Goal: Task Accomplishment & Management: Complete application form

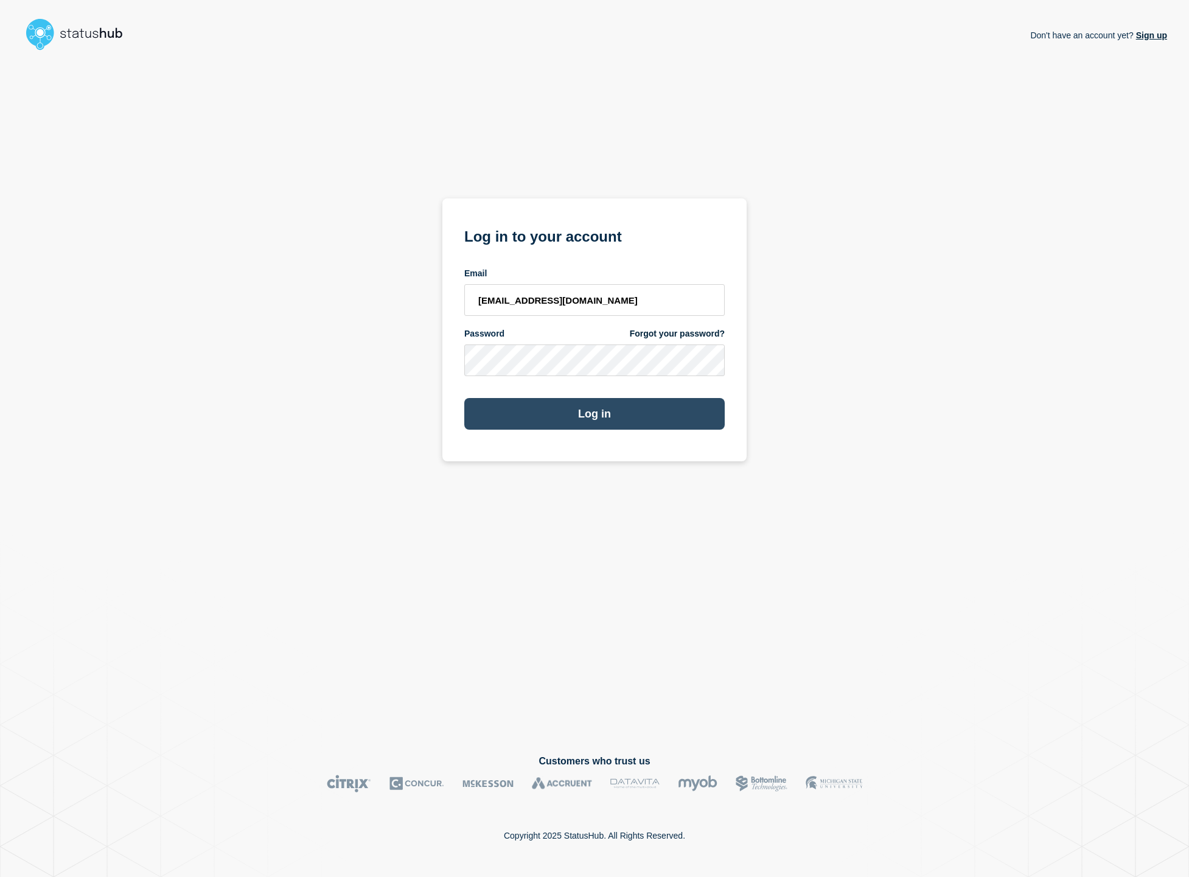
click at [549, 405] on button "Log in" at bounding box center [594, 414] width 260 height 32
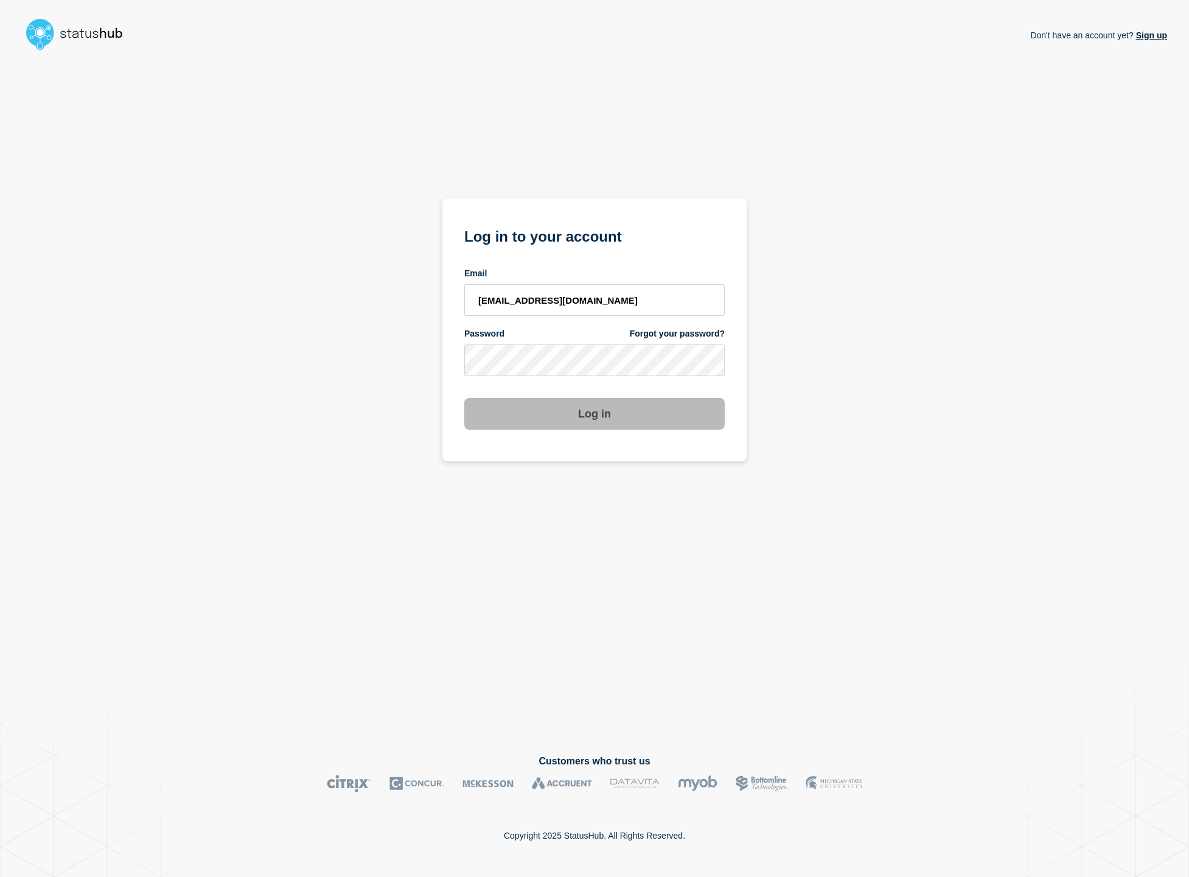
scroll to position [0, 1]
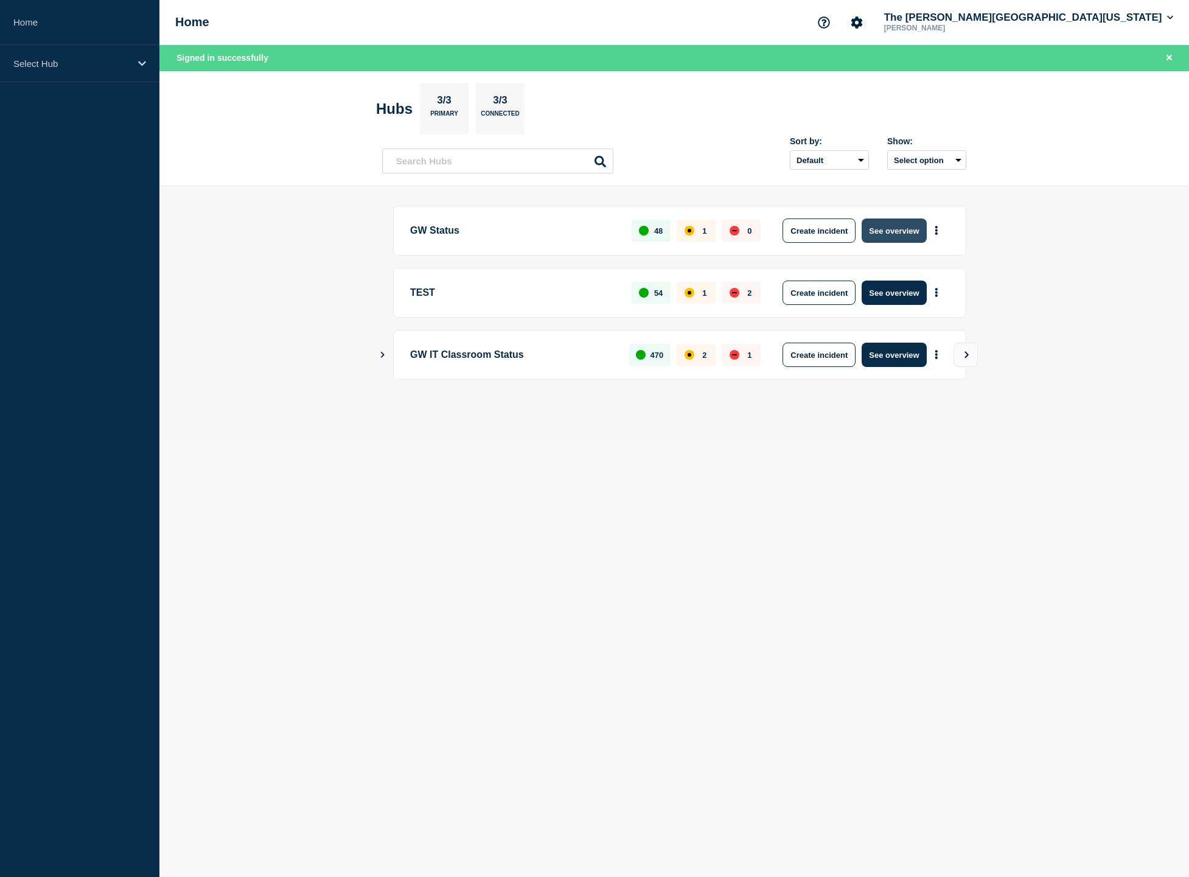
click at [882, 224] on button "See overview" at bounding box center [894, 230] width 65 height 24
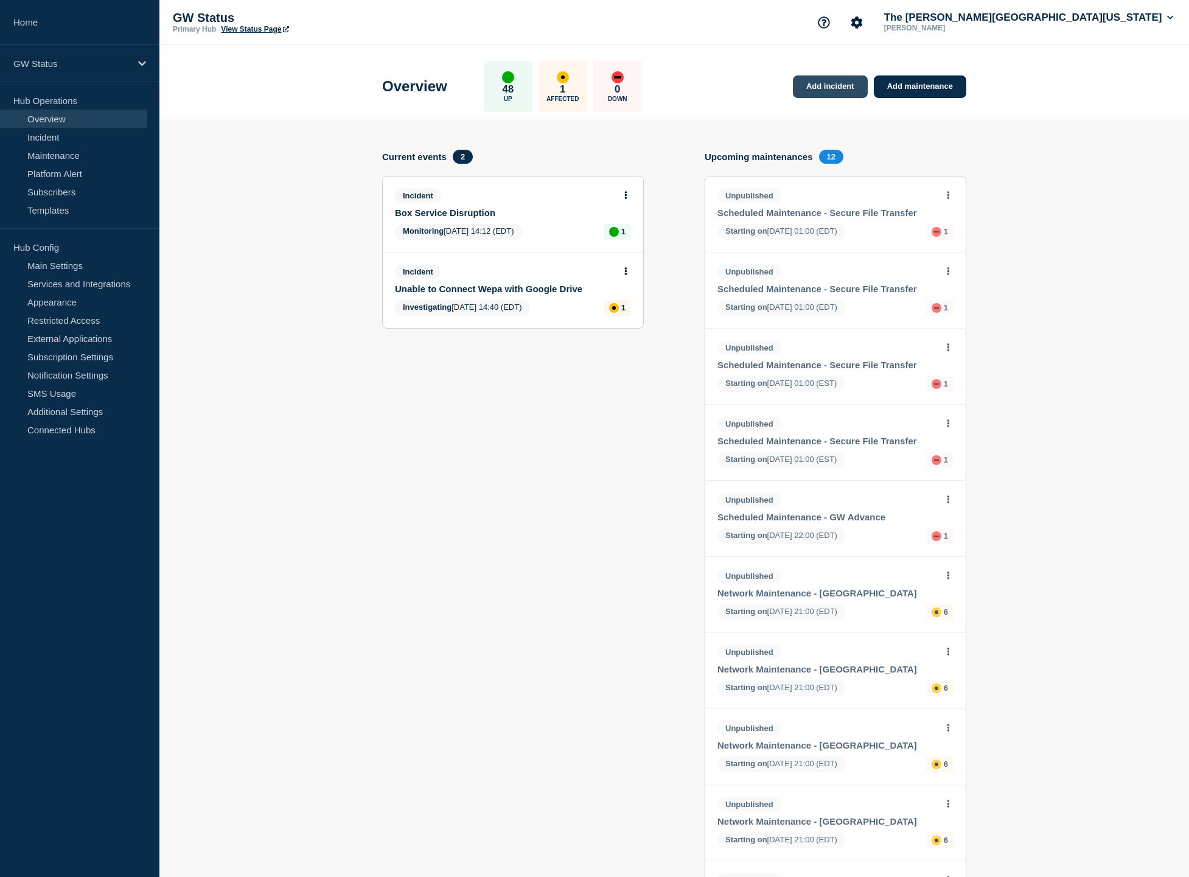
click at [836, 94] on link "Add incident" at bounding box center [830, 86] width 75 height 23
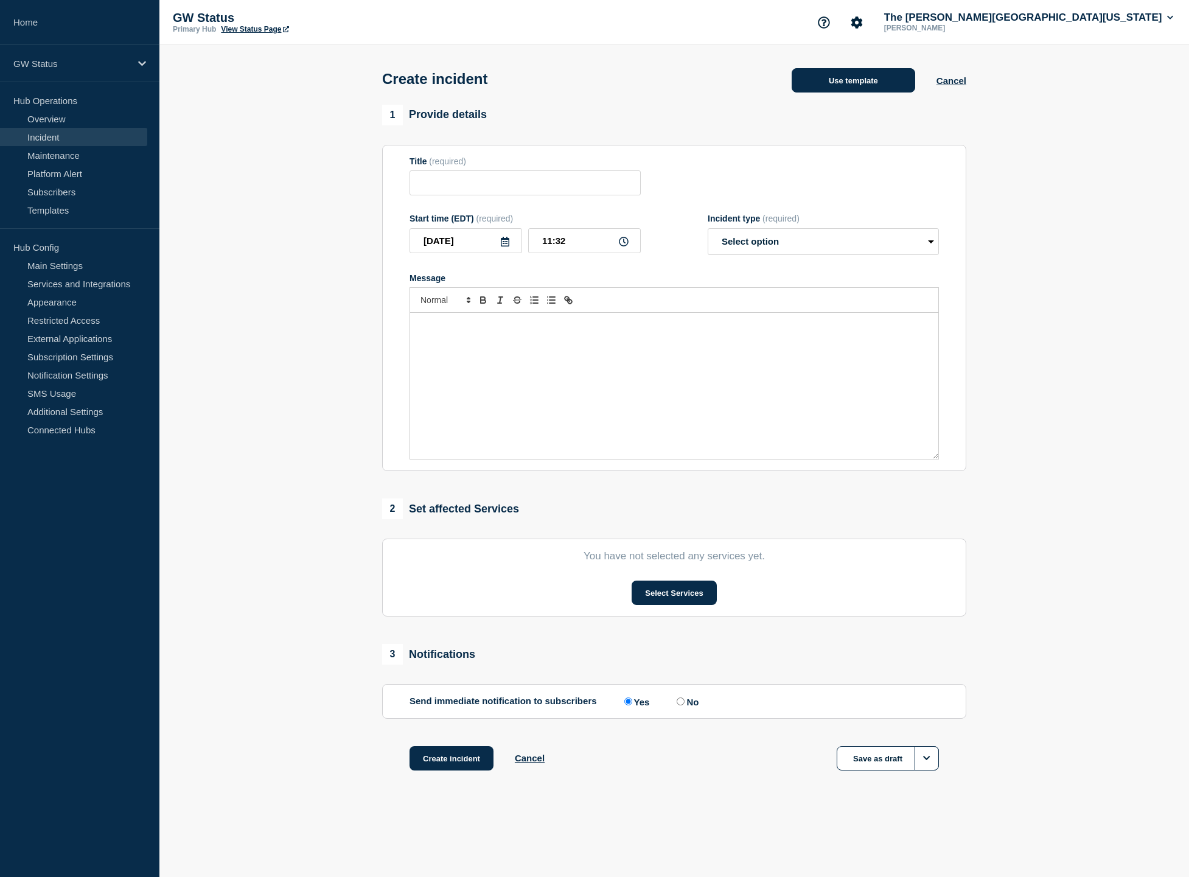
click at [810, 79] on button "Use template" at bounding box center [854, 80] width 124 height 24
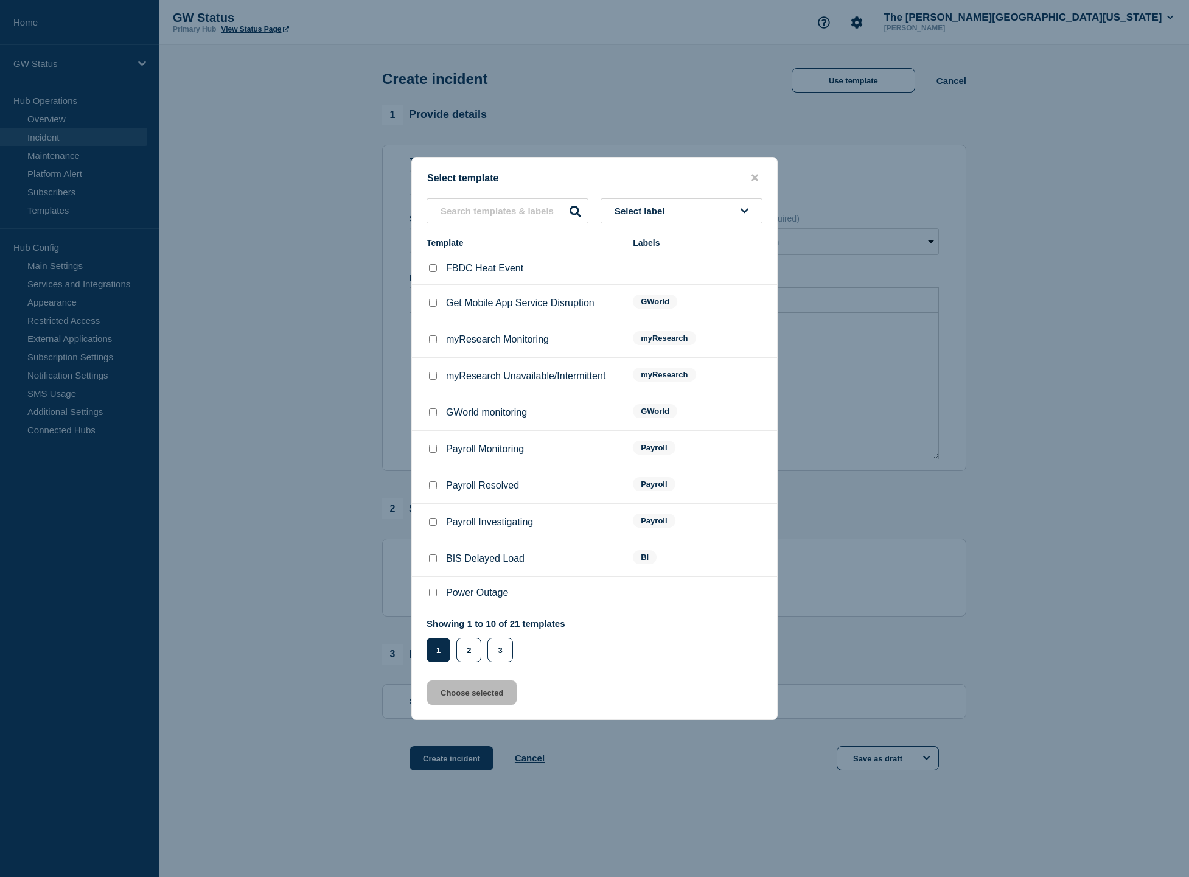
scroll to position [1, 0]
click at [396, 323] on div at bounding box center [594, 438] width 1189 height 877
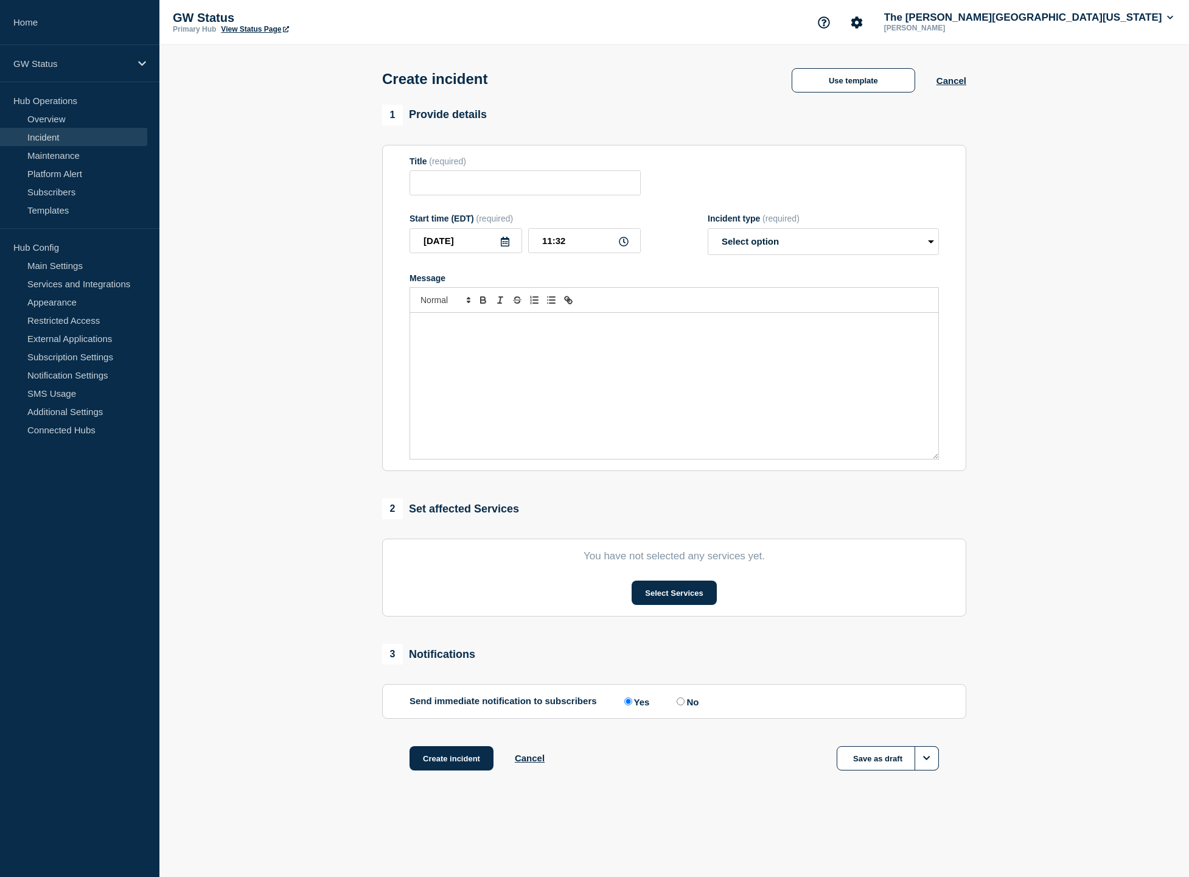
click at [396, 323] on section "Title (required) Start time (EDT) (required) [DATE] 11:32 Incident type (requir…" at bounding box center [674, 308] width 584 height 327
click at [810, 85] on button "Use template" at bounding box center [854, 80] width 124 height 24
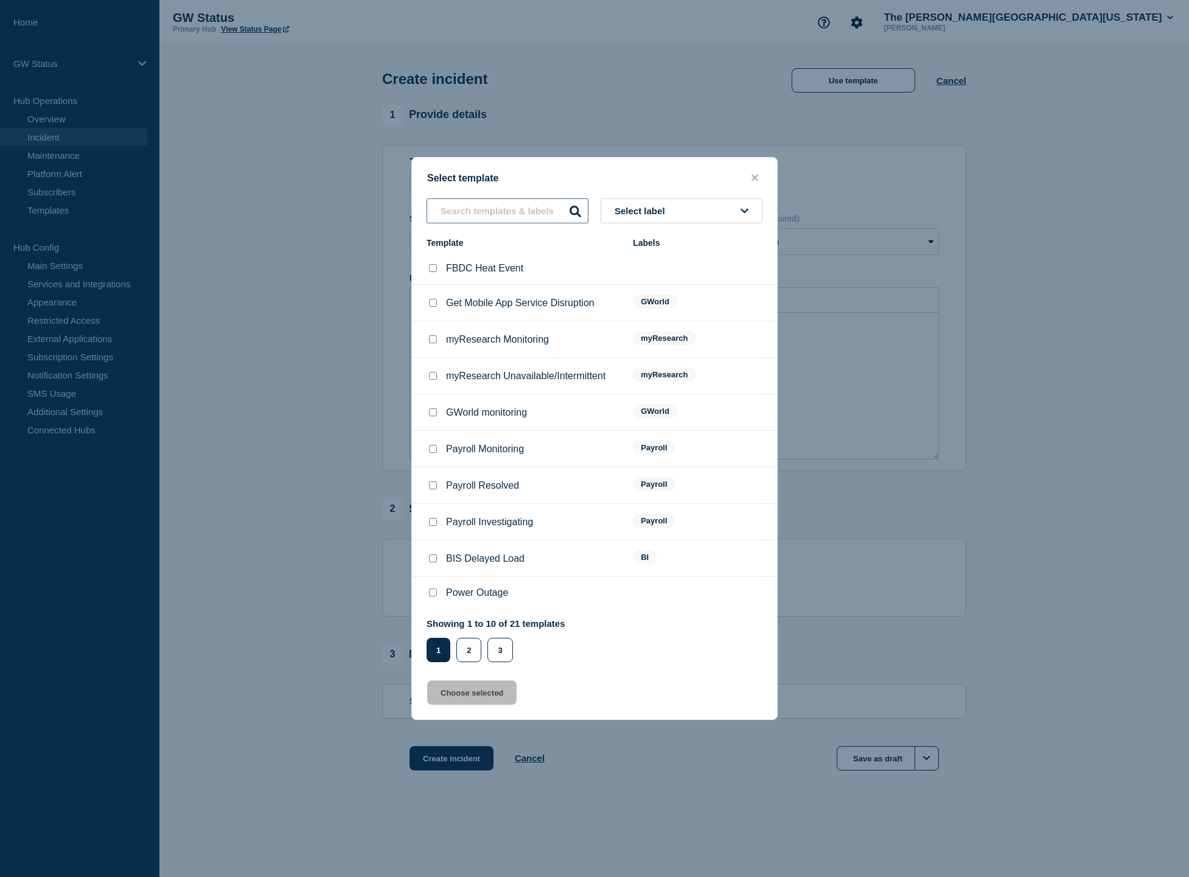
click at [477, 210] on input "text" at bounding box center [508, 210] width 162 height 25
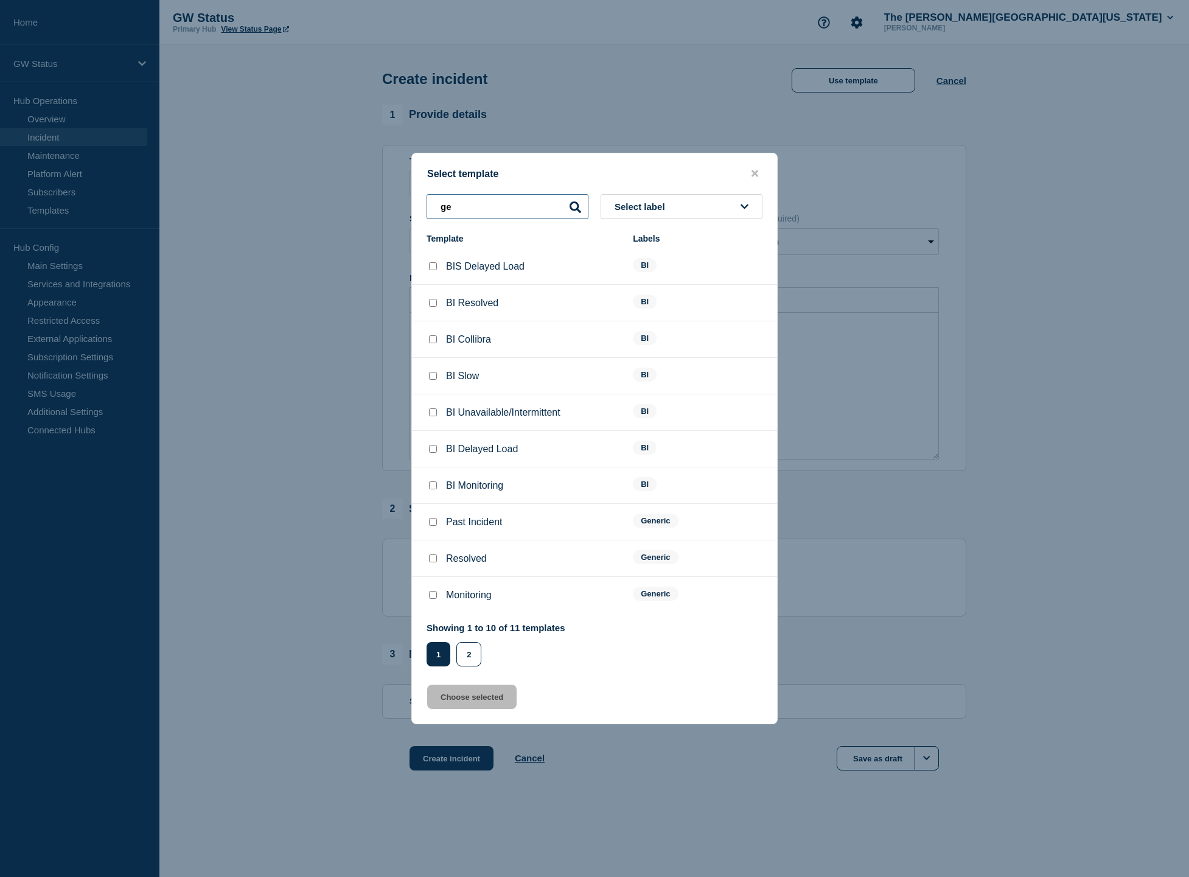
type input "g"
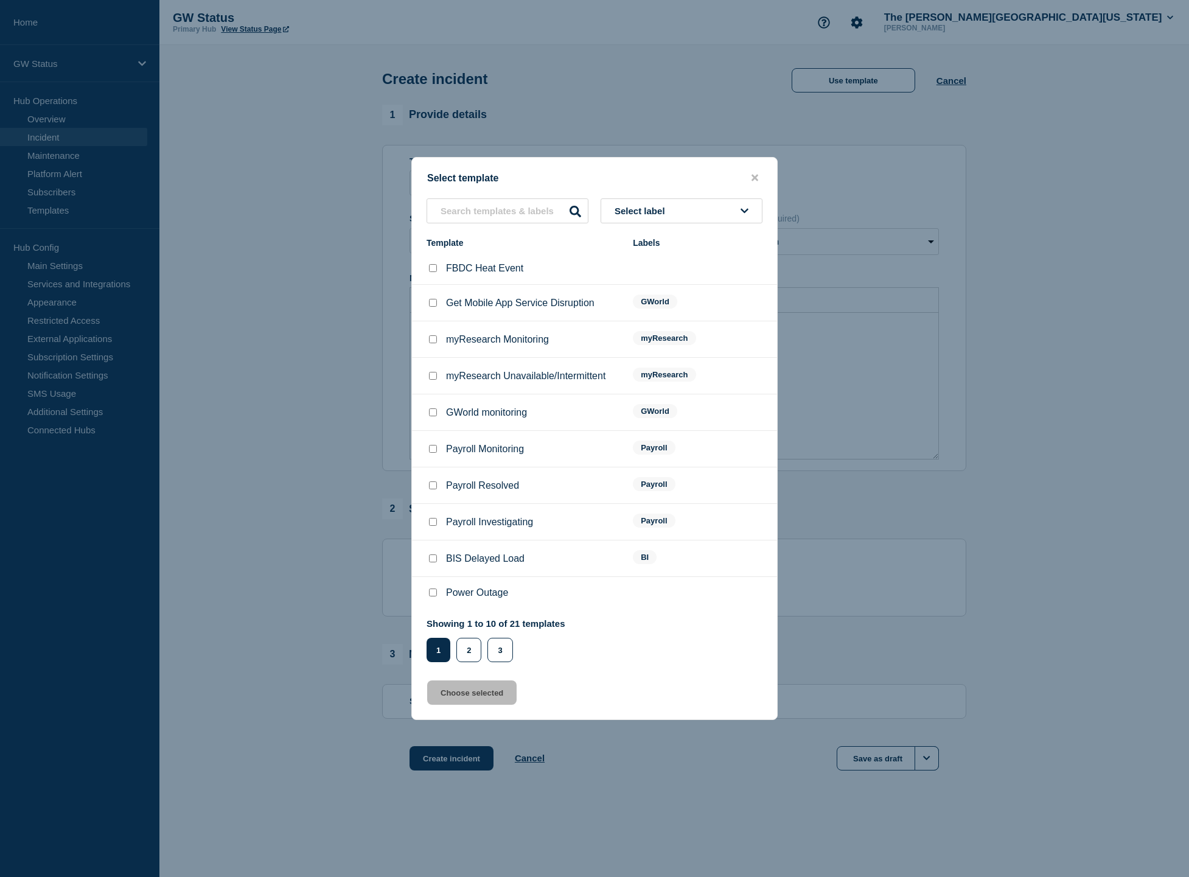
click at [644, 207] on span "Select label" at bounding box center [642, 211] width 55 height 10
click at [649, 265] on button "Generic" at bounding box center [682, 277] width 162 height 25
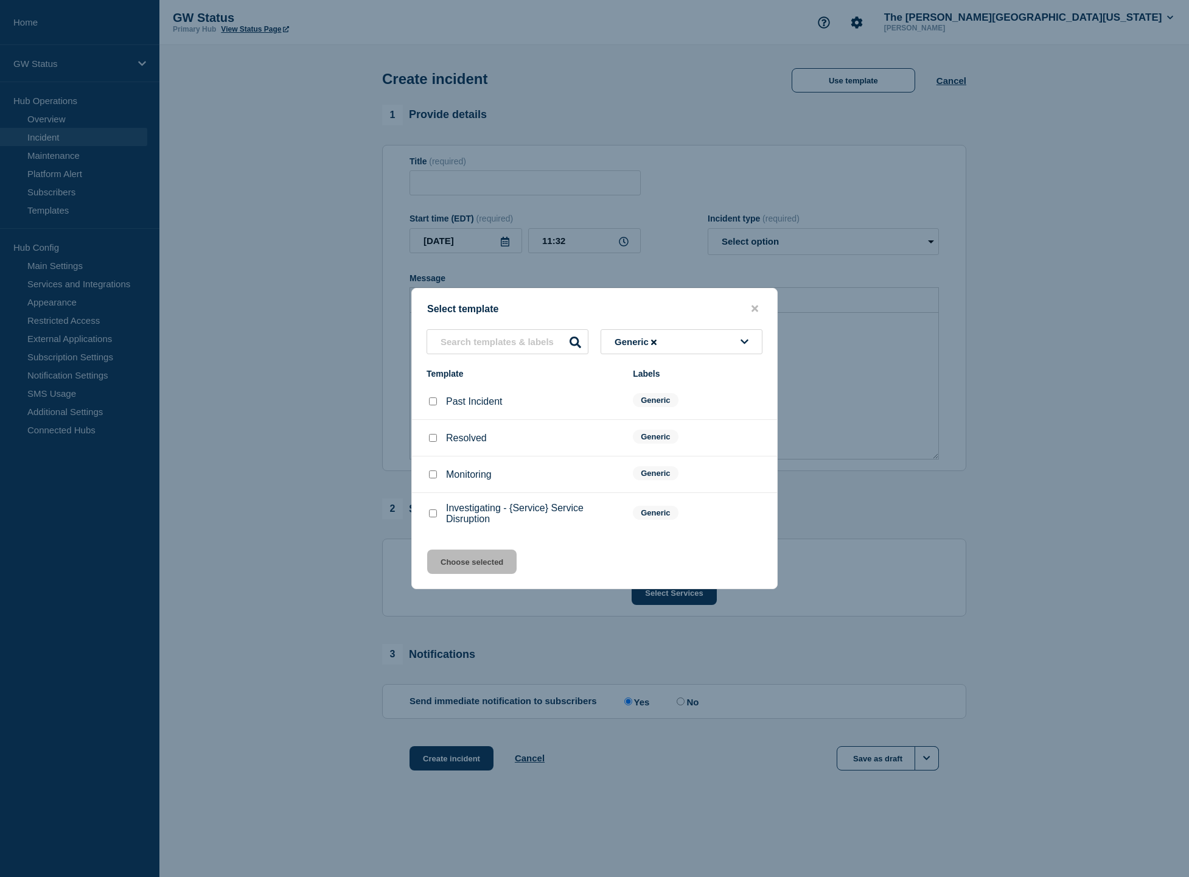
click at [429, 517] on input "Investigating - {Service} Service Disruption checkbox" at bounding box center [433, 513] width 8 height 8
checkbox input "true"
click at [466, 573] on button "Choose selected" at bounding box center [471, 562] width 89 height 24
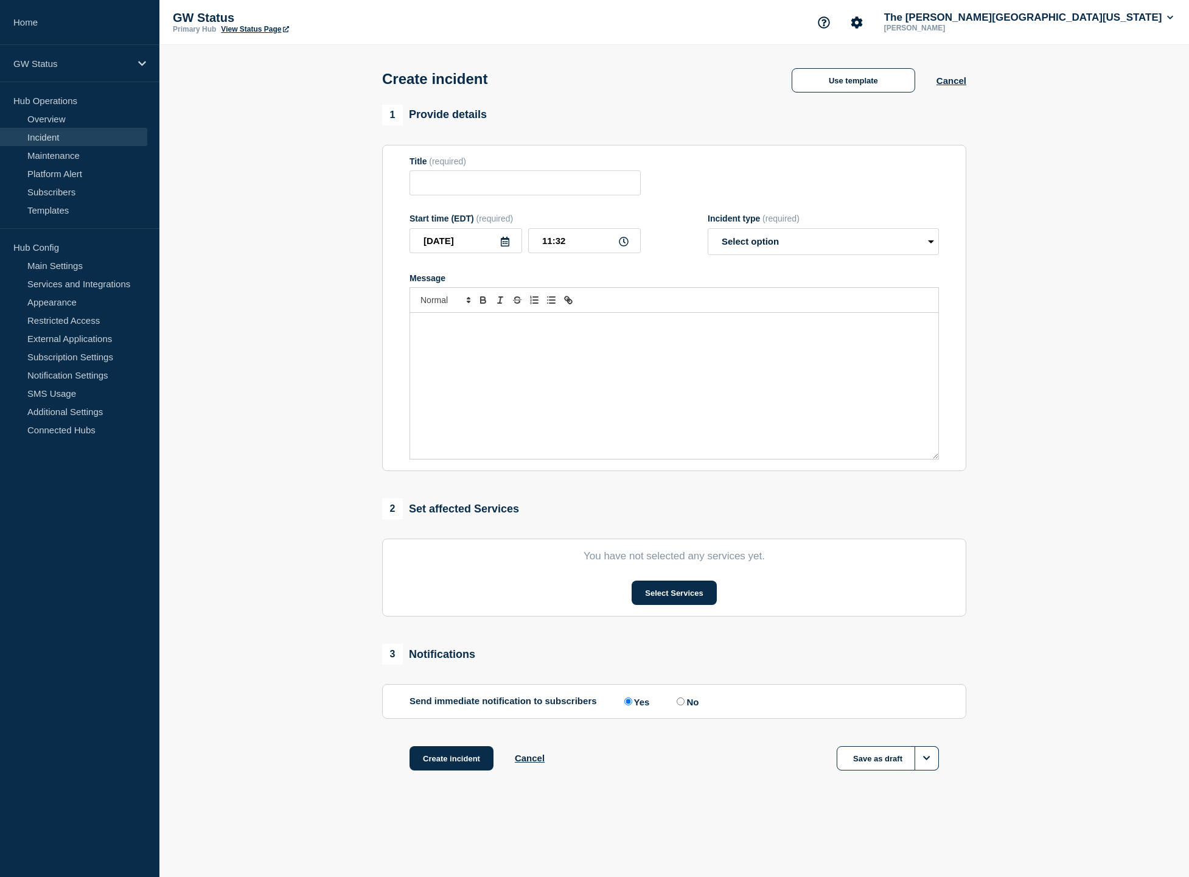
type input "Investigating - {Service} Service Disruption"
select select "investigating"
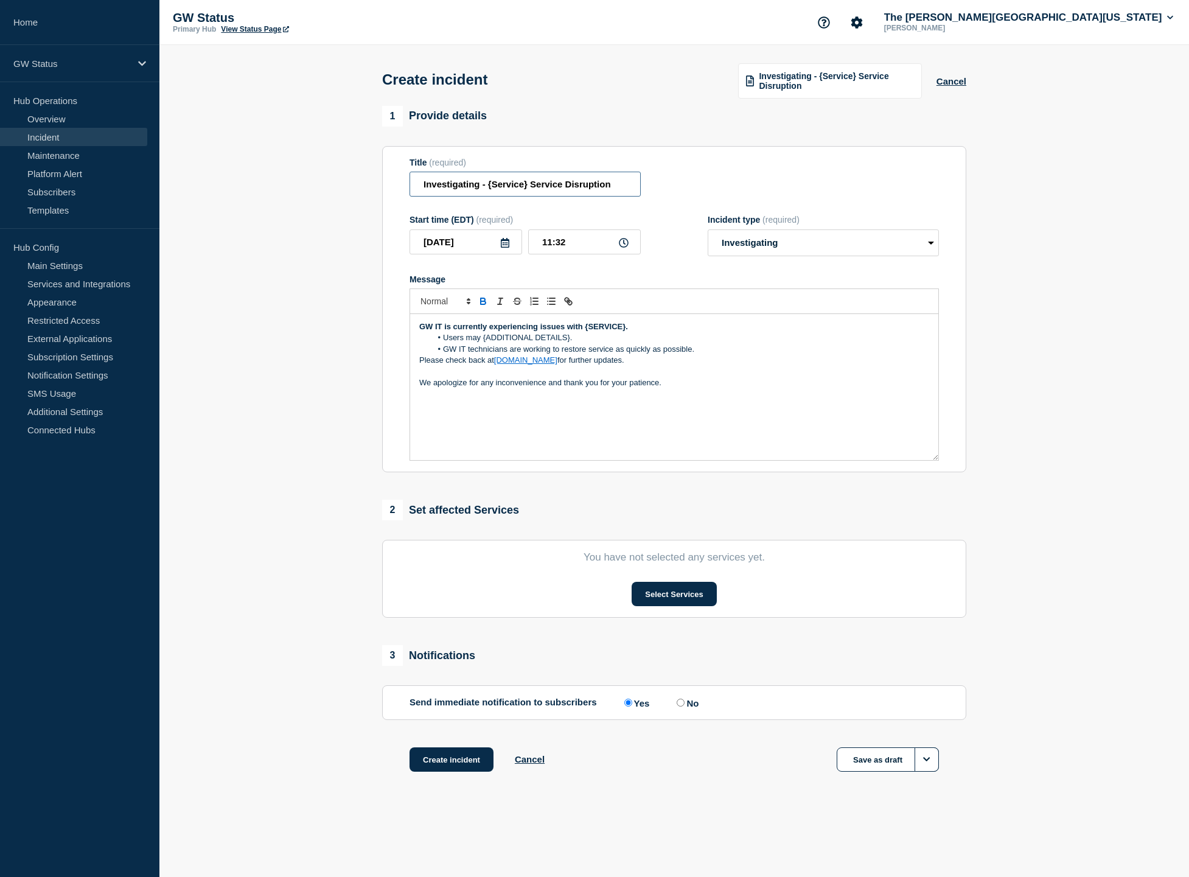
drag, startPoint x: 528, startPoint y: 190, endPoint x: 402, endPoint y: 189, distance: 125.4
click at [402, 189] on section "Title (required) Investigating - {Service} Service Disruption Start time (EDT) …" at bounding box center [674, 309] width 584 height 327
type input "Network Service Disruption"
drag, startPoint x: 586, startPoint y: 340, endPoint x: 625, endPoint y: 340, distance: 38.9
click at [625, 331] on strong "GW IT is currently experiencing issues with {SERVICE}." at bounding box center [523, 326] width 209 height 9
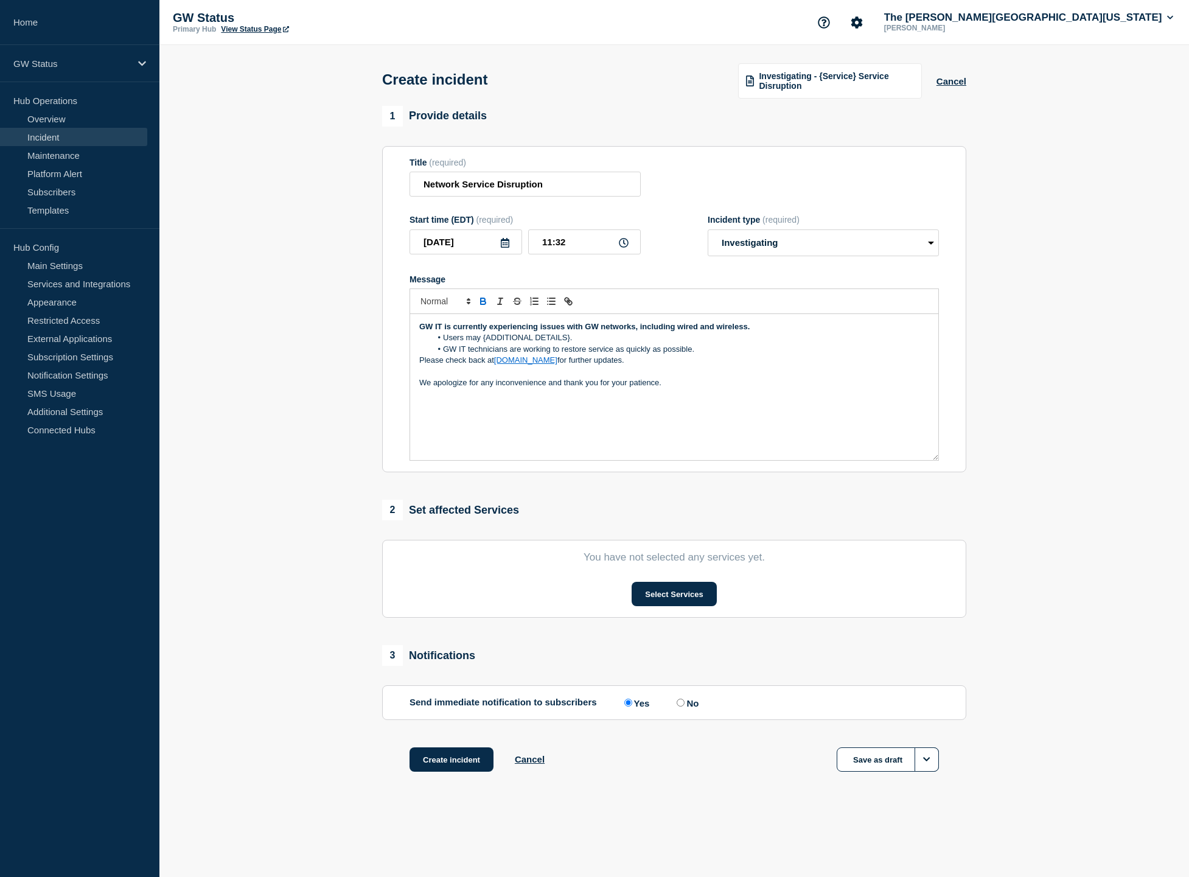
click at [561, 354] on li "GW IT technicians are working to restore service as quickly as possible." at bounding box center [680, 349] width 498 height 11
drag, startPoint x: 483, startPoint y: 350, endPoint x: 570, endPoint y: 352, distance: 86.4
click at [570, 343] on li "Users may {ADDITIONAL DETAILS}." at bounding box center [680, 337] width 498 height 11
click at [596, 343] on li "Users may experience intermittent connects to ." at bounding box center [680, 337] width 498 height 11
click at [672, 599] on button "Select Services" at bounding box center [674, 594] width 85 height 24
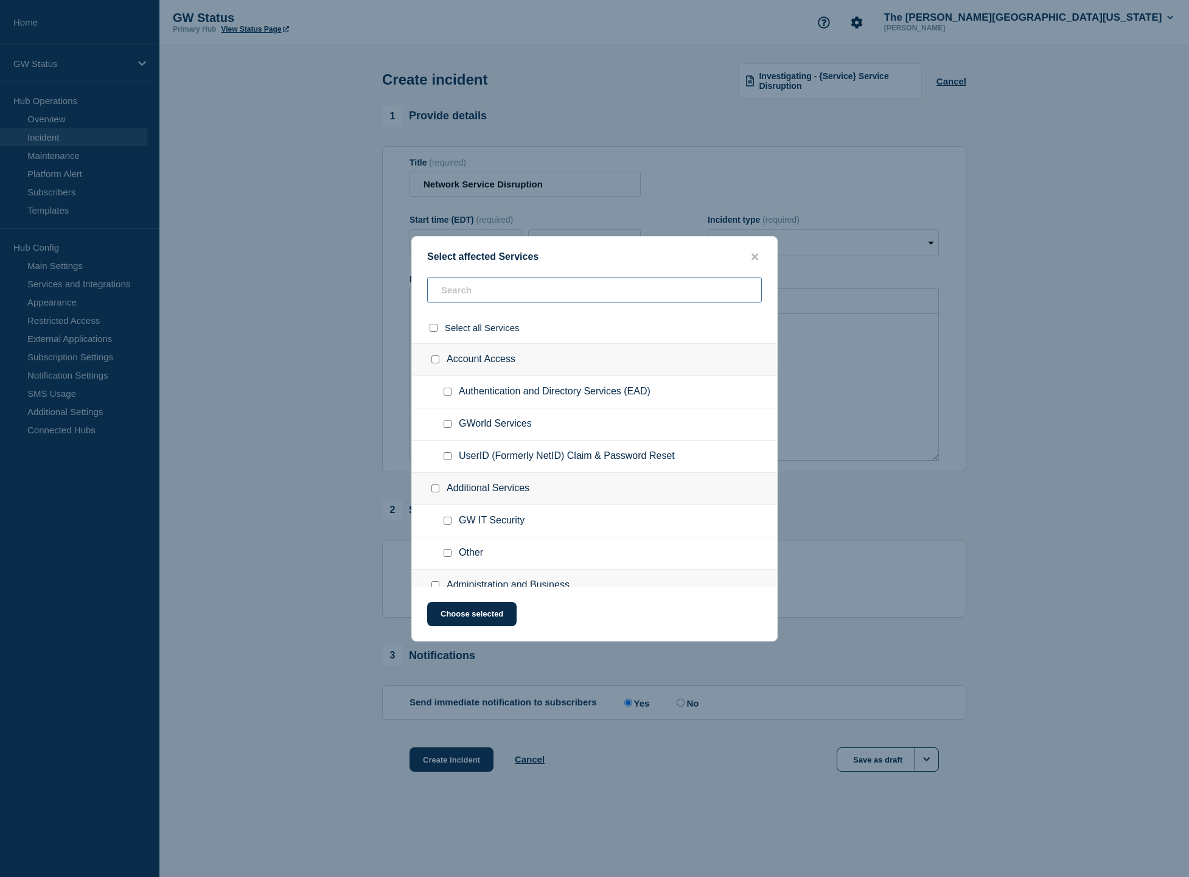
click at [509, 300] on input "text" at bounding box center [594, 290] width 335 height 25
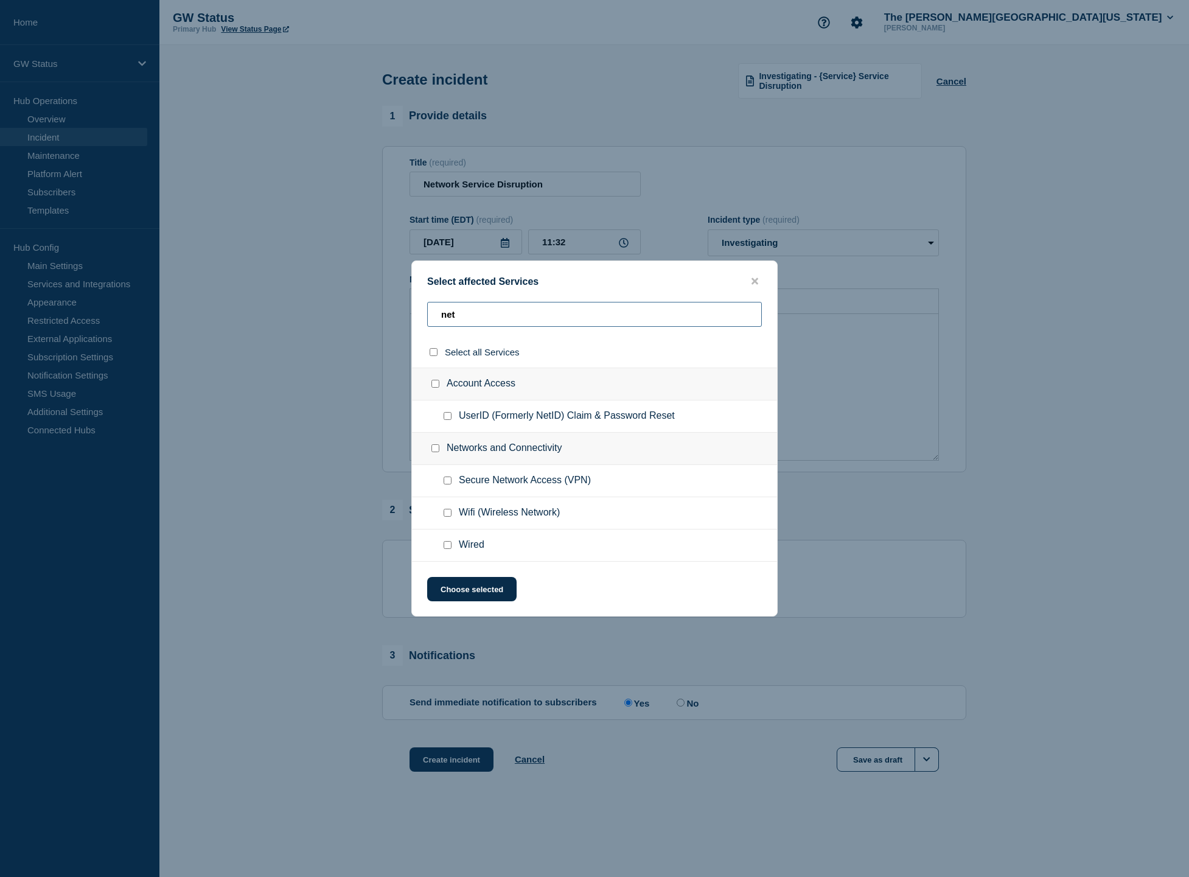
type input "net"
click at [445, 517] on input "Wifi (Wireless Network) checkbox" at bounding box center [448, 513] width 8 height 8
checkbox input "true"
click at [472, 587] on button "Choose selected" at bounding box center [471, 589] width 89 height 24
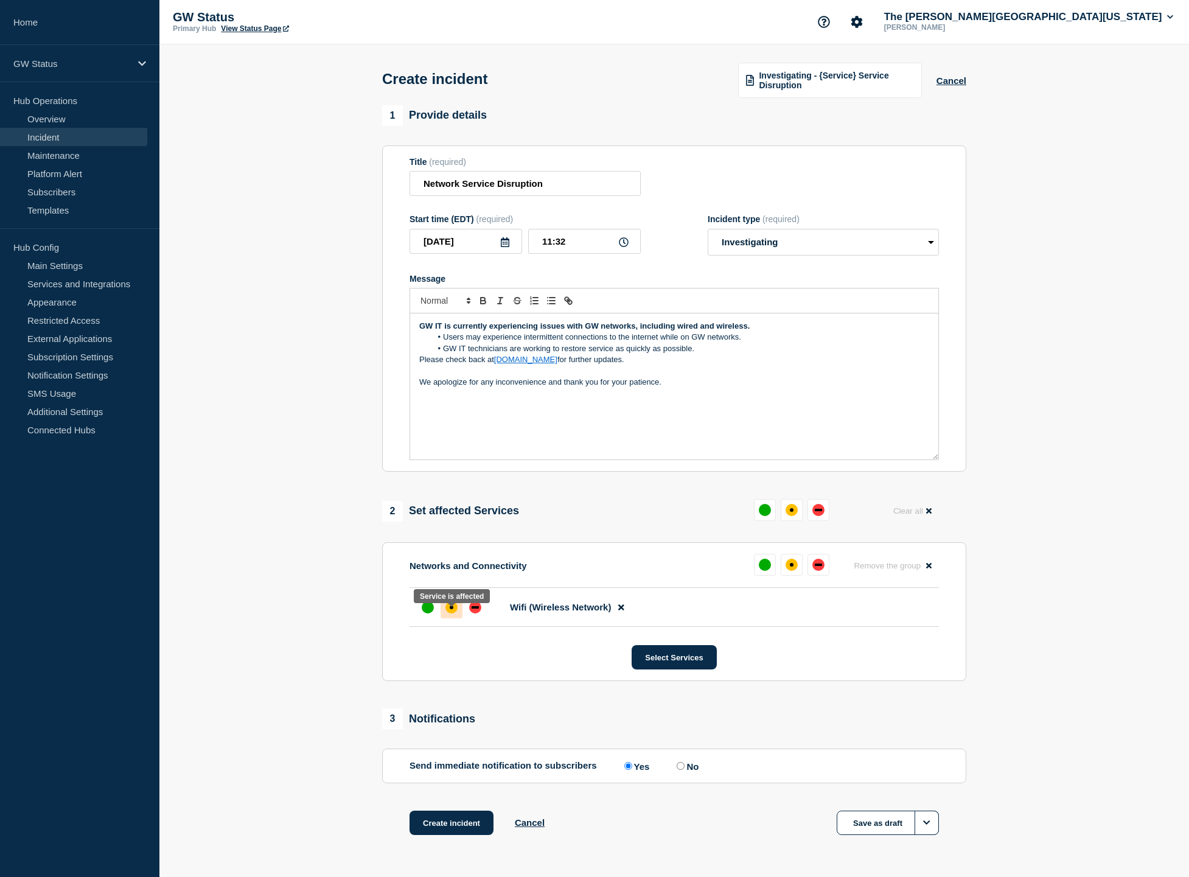
click at [456, 613] on div at bounding box center [452, 607] width 22 height 22
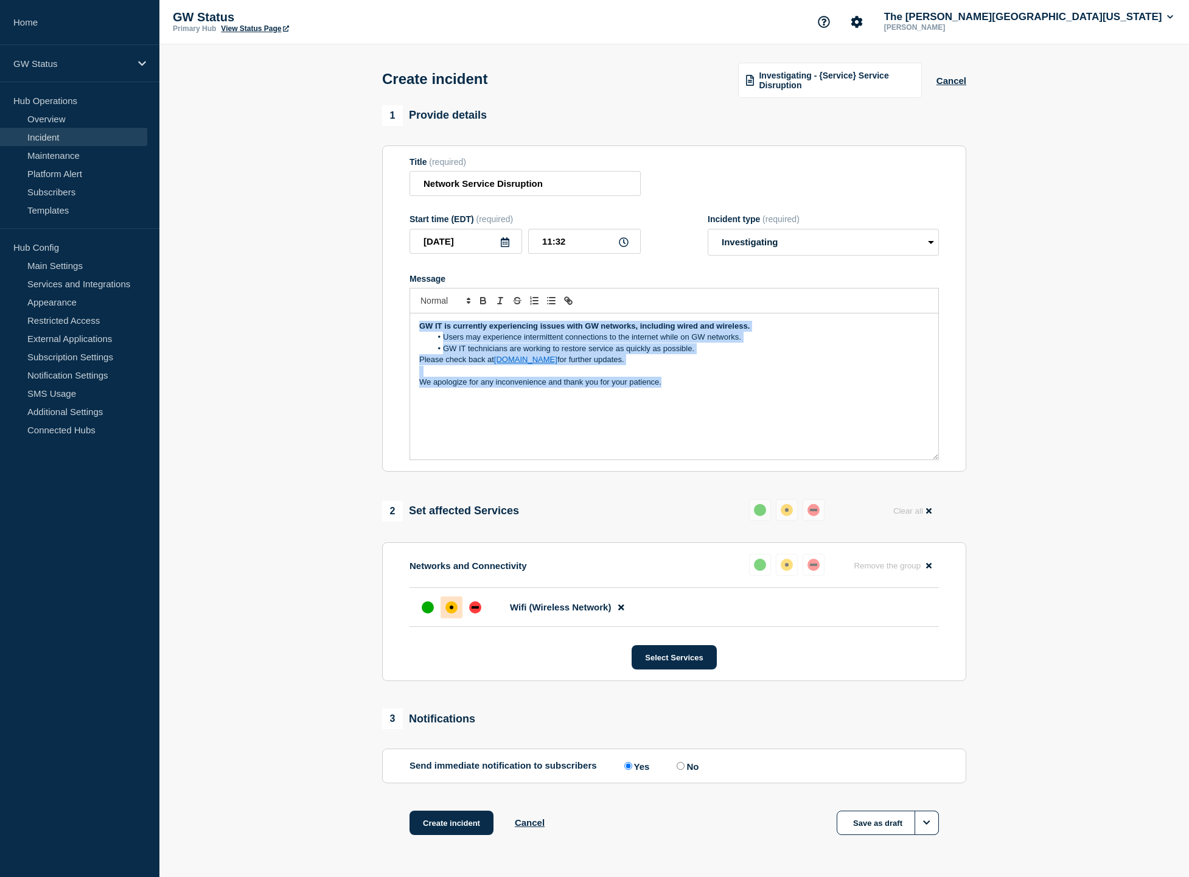
drag, startPoint x: 683, startPoint y: 397, endPoint x: 392, endPoint y: 335, distance: 297.4
click at [392, 335] on section "Title (required) Network Service Disruption Start time (EDT) (required) [DATE] …" at bounding box center [674, 308] width 584 height 327
copy div "GW IT is currently experiencing issues with GW networks, including wired and wi…"
click at [668, 669] on button "Select Services" at bounding box center [674, 657] width 85 height 24
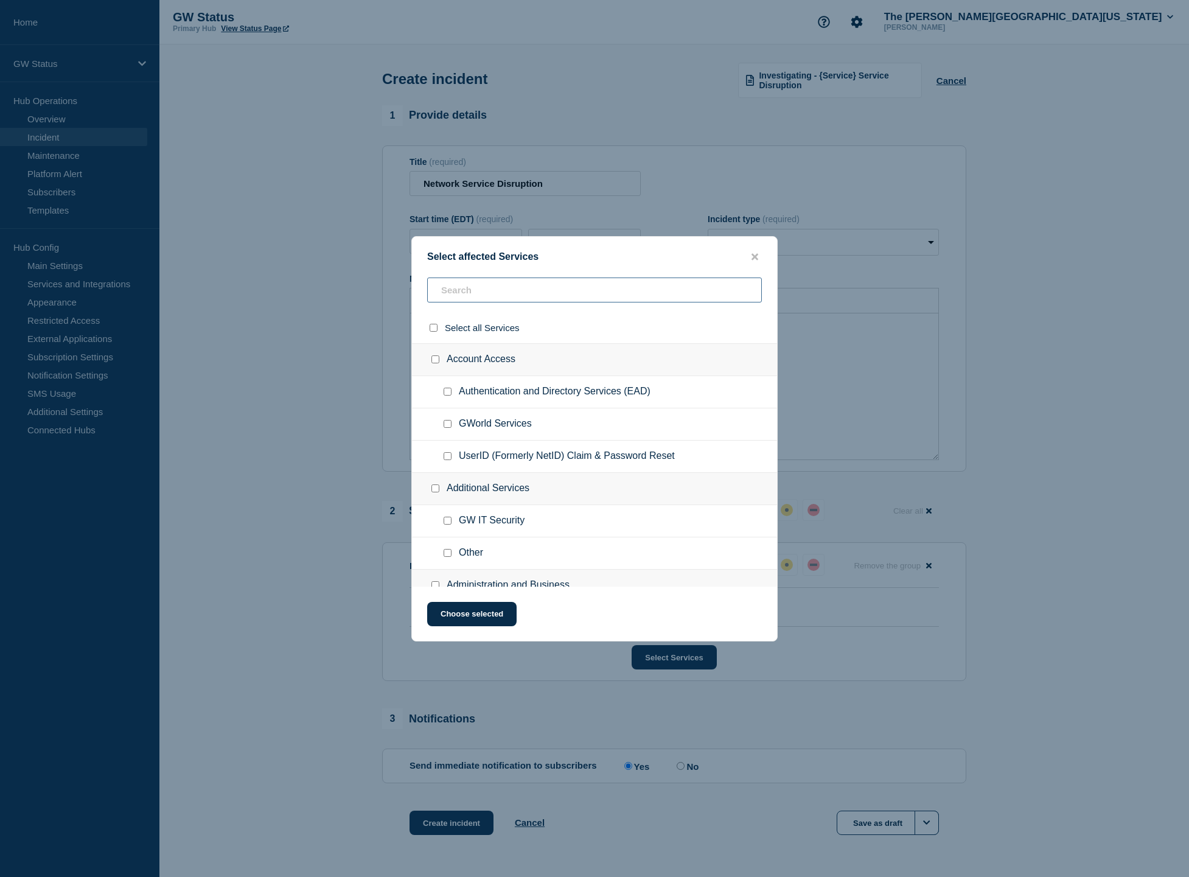
click at [523, 285] on input "text" at bounding box center [594, 290] width 335 height 25
type input "wr"
checkbox input "true"
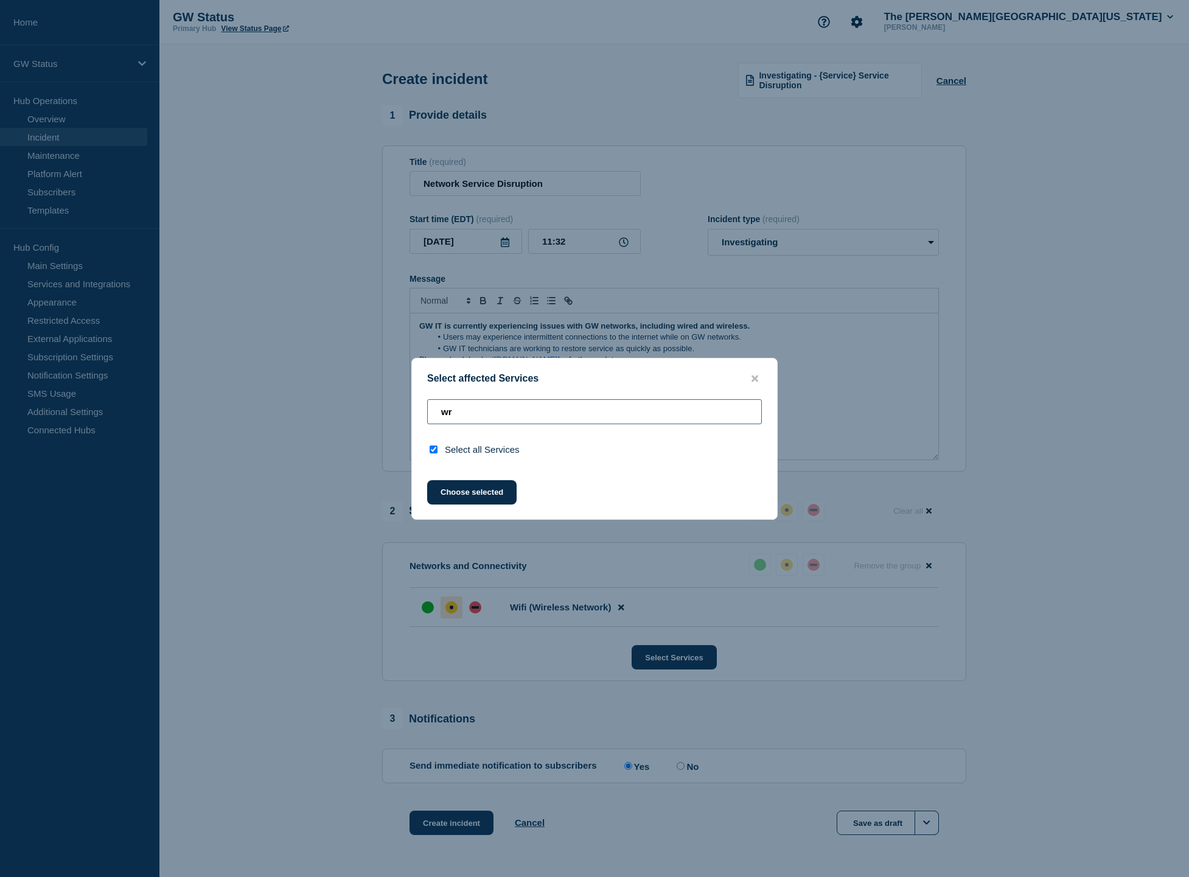
type input "w"
checkbox input "false"
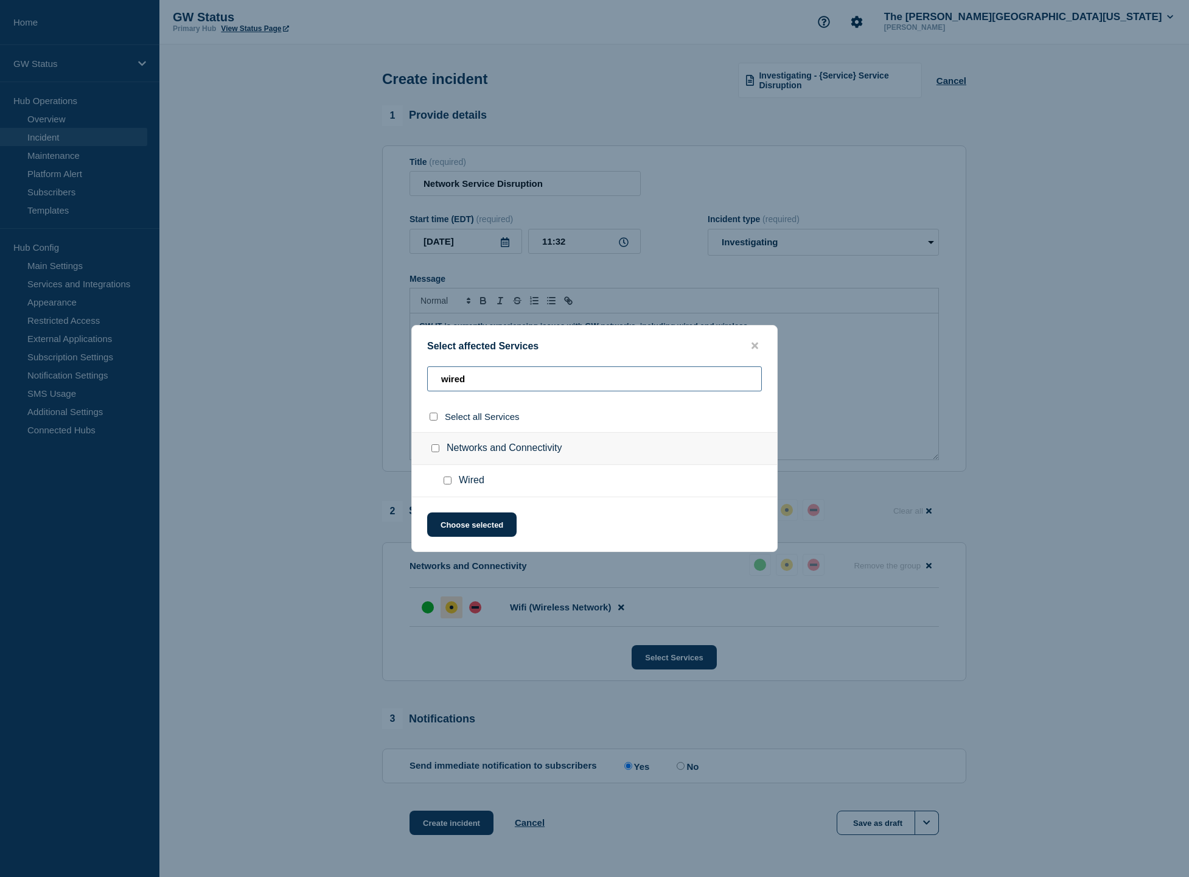
type input "wired"
click at [445, 481] on input "Wired checkbox" at bounding box center [448, 481] width 8 height 8
checkbox input "true"
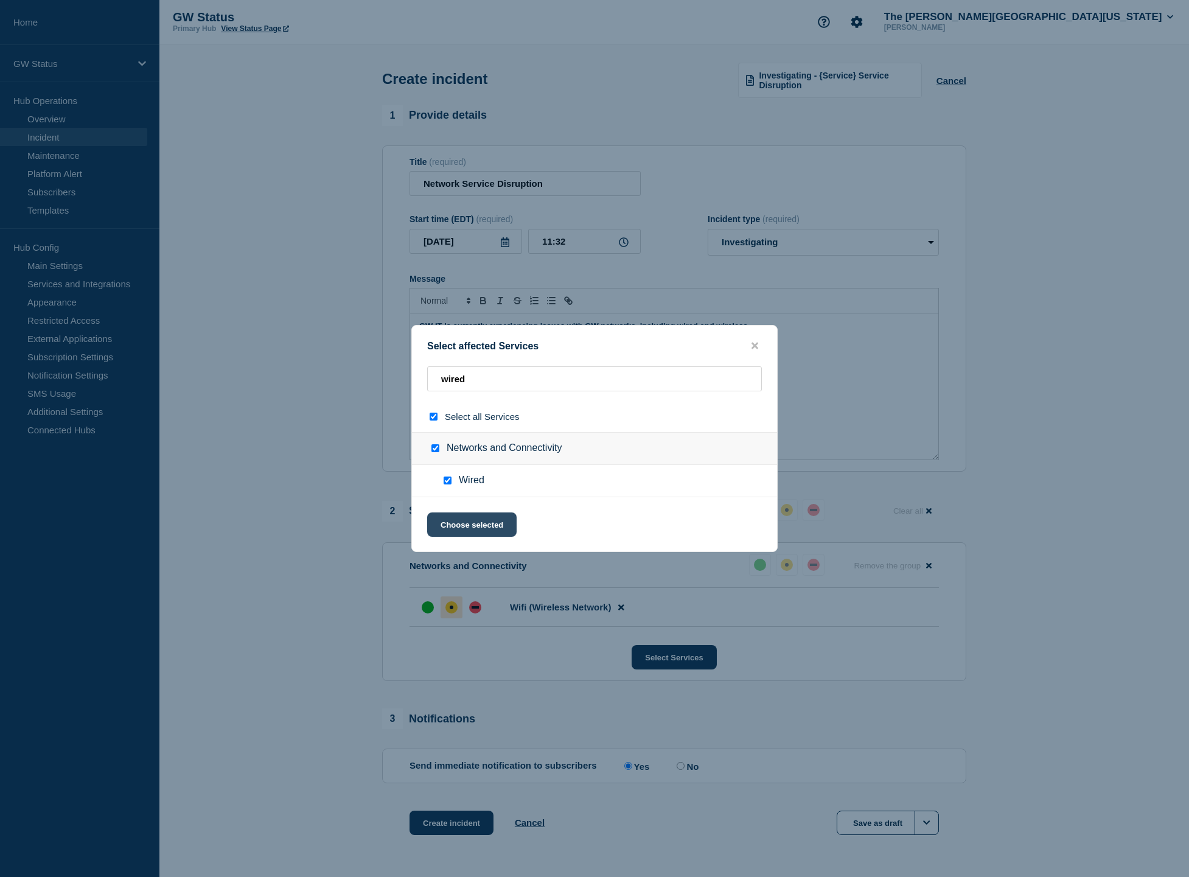
click at [460, 531] on button "Choose selected" at bounding box center [471, 524] width 89 height 24
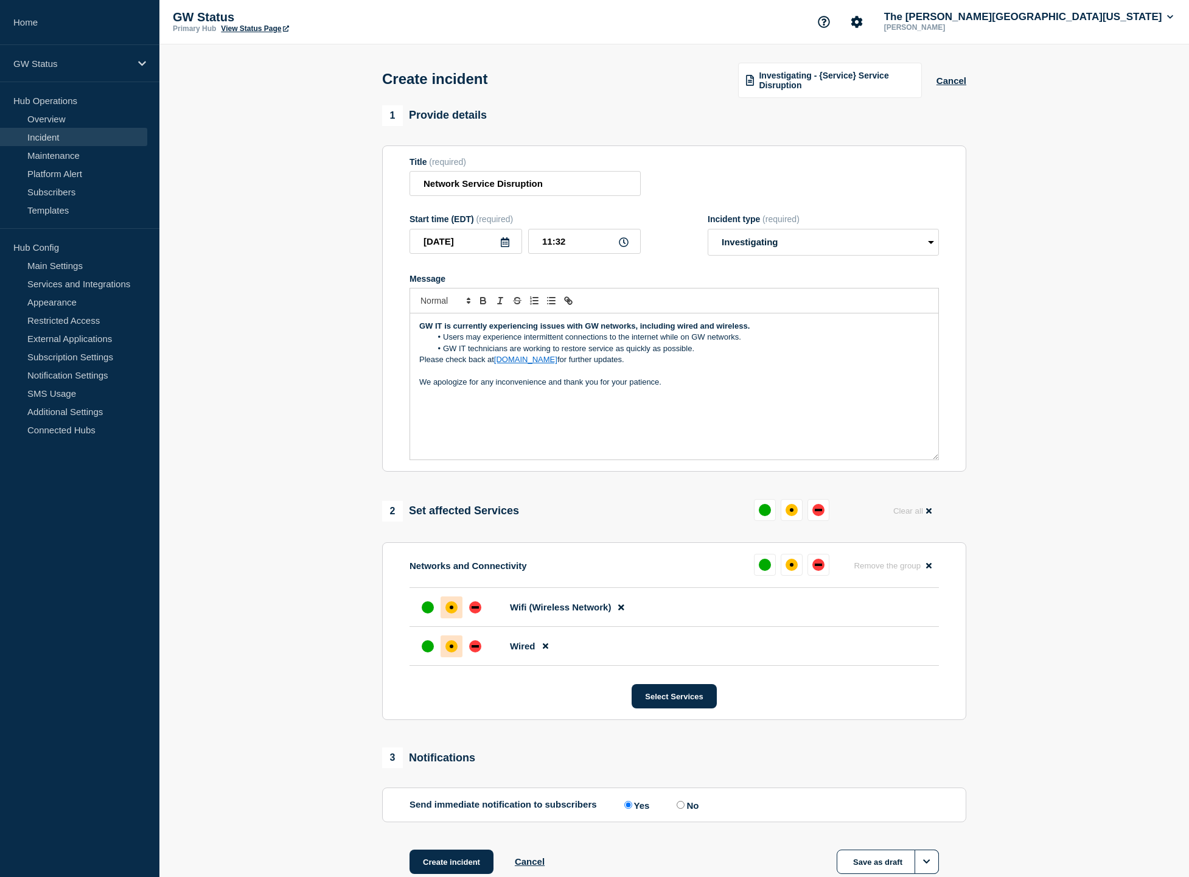
click at [456, 657] on div at bounding box center [452, 646] width 22 height 22
click at [304, 643] on section "1 Provide details Title (required) Network Service Disruption Start time (EDT) …" at bounding box center [674, 505] width 1030 height 800
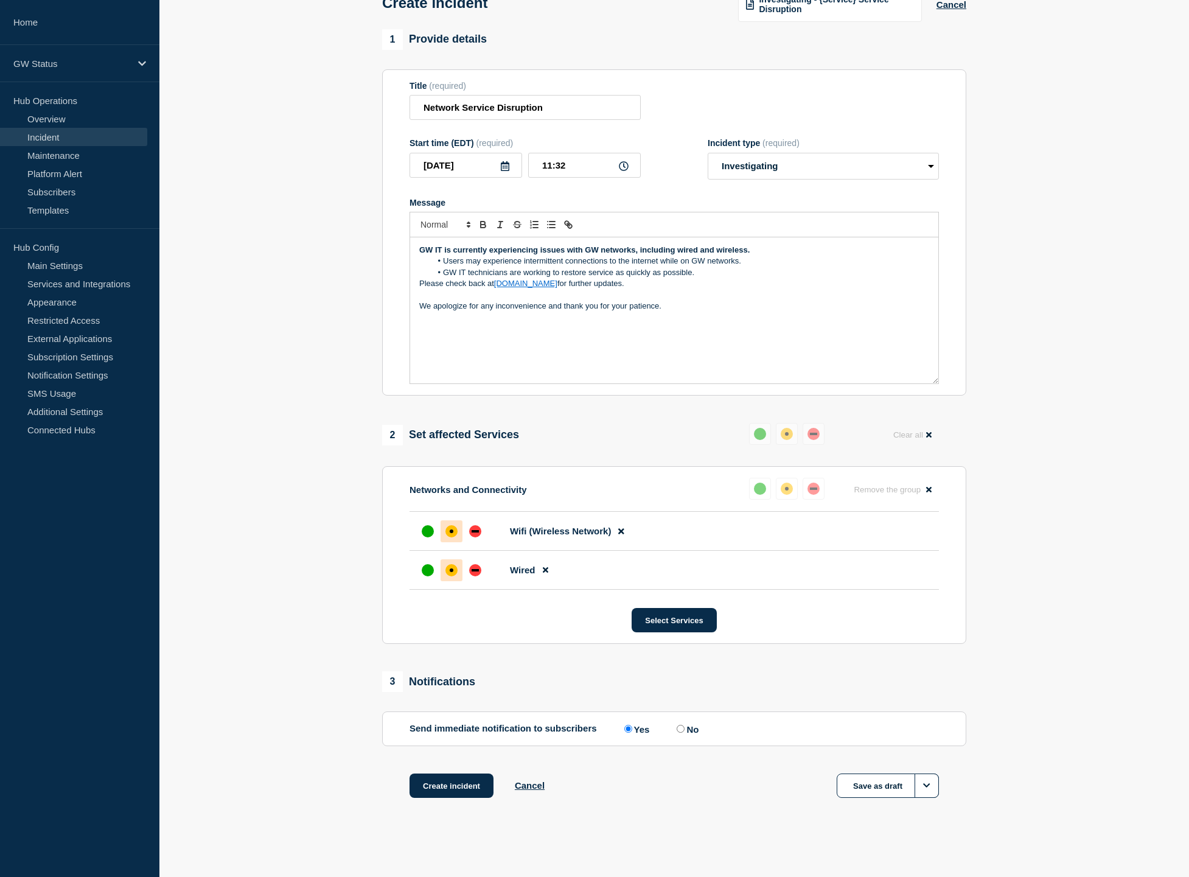
scroll to position [88, 0]
click at [686, 624] on button "Select Services" at bounding box center [674, 620] width 85 height 24
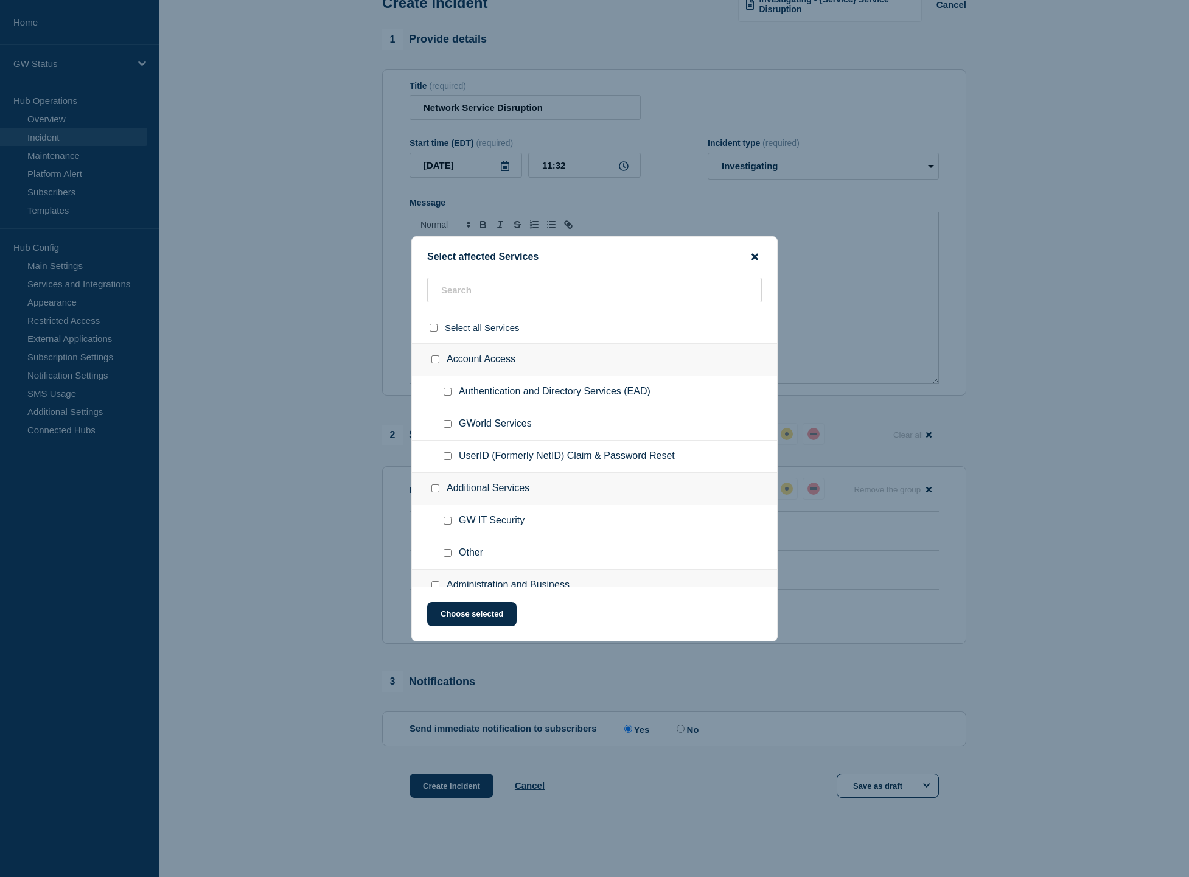
click at [756, 256] on icon "close button" at bounding box center [755, 256] width 7 height 7
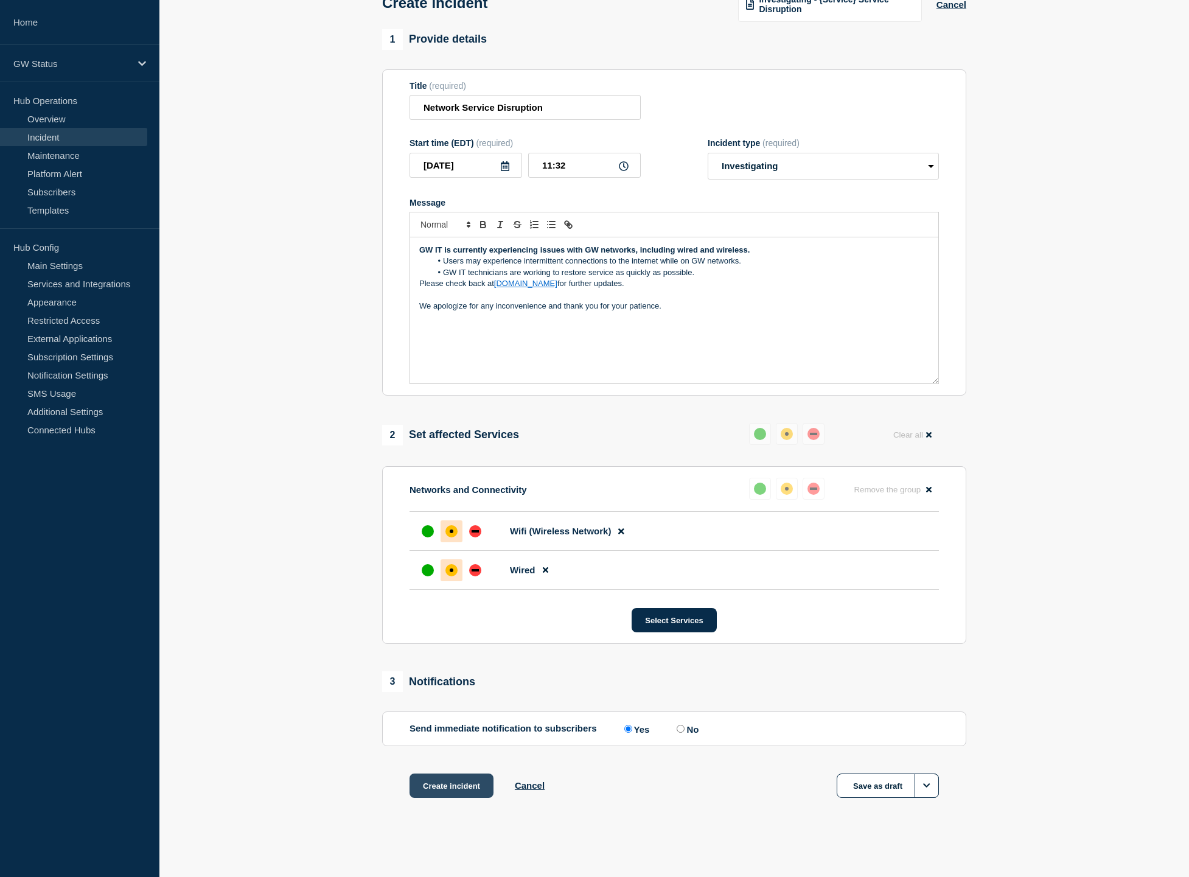
click at [454, 792] on button "Create incident" at bounding box center [452, 785] width 84 height 24
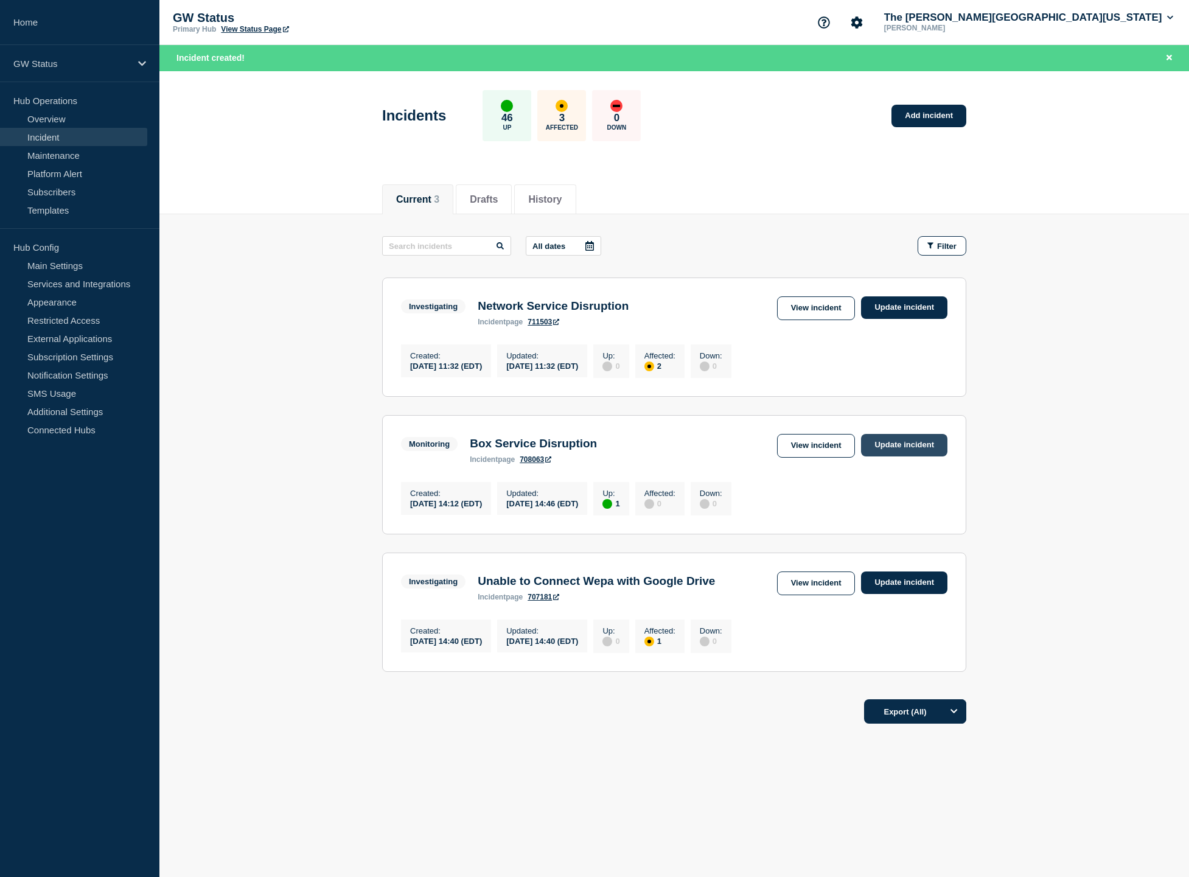
click at [907, 455] on link "Update incident" at bounding box center [904, 445] width 86 height 23
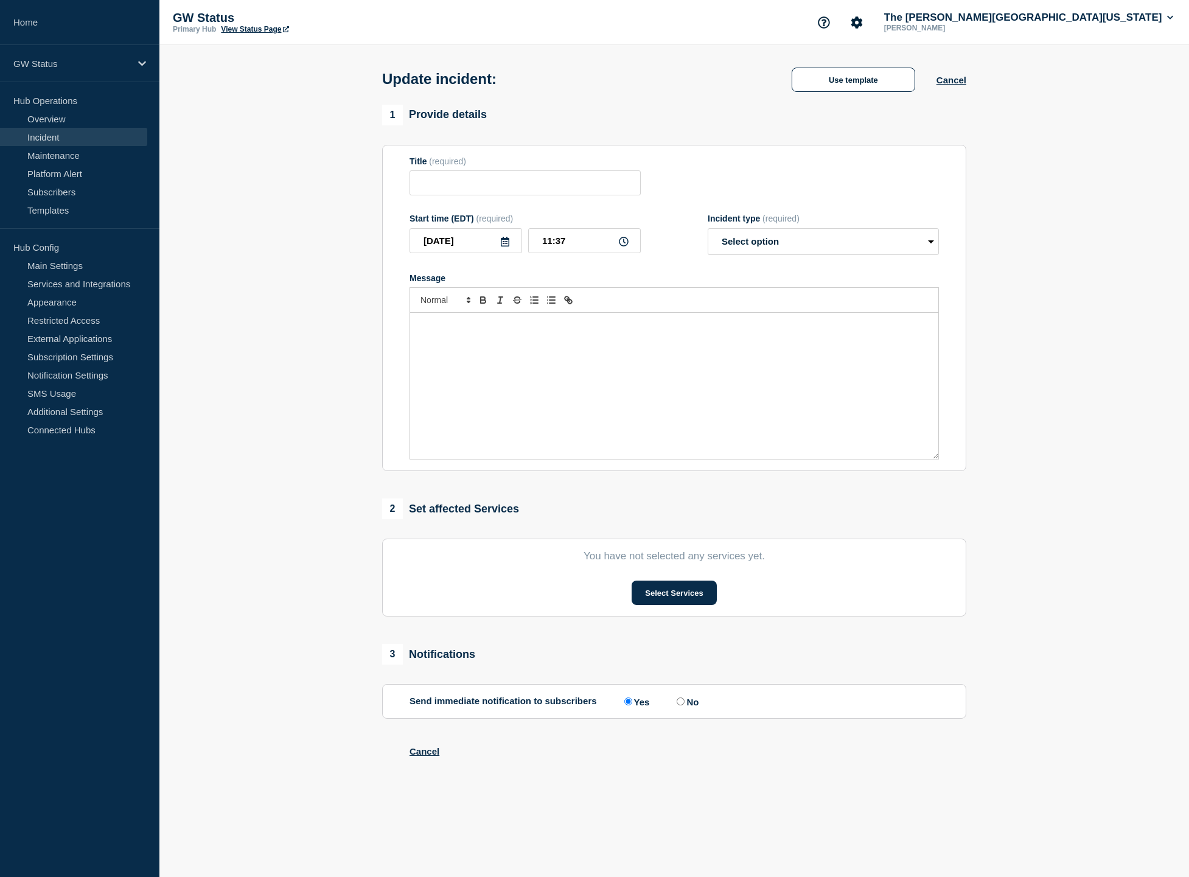
type input "Box Service Disruption"
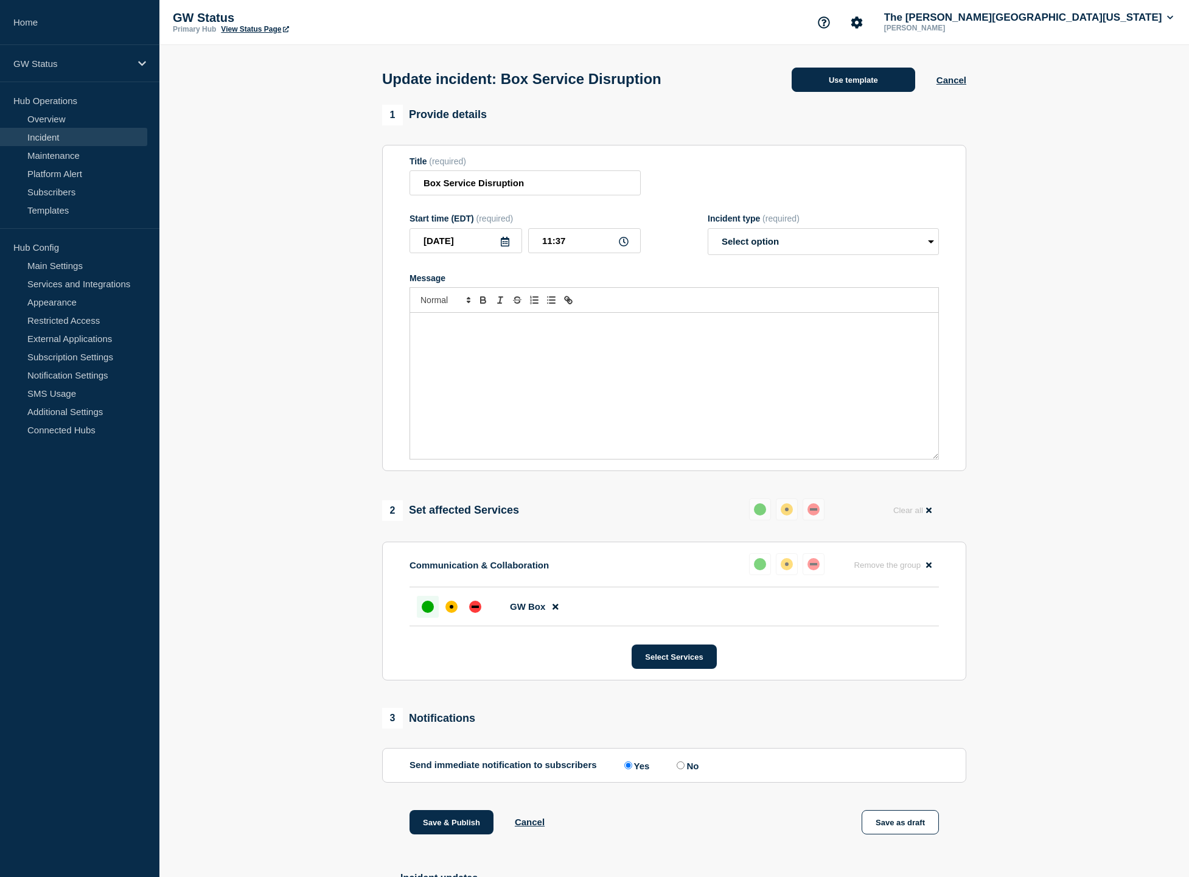
click at [890, 82] on button "Use template" at bounding box center [854, 80] width 124 height 24
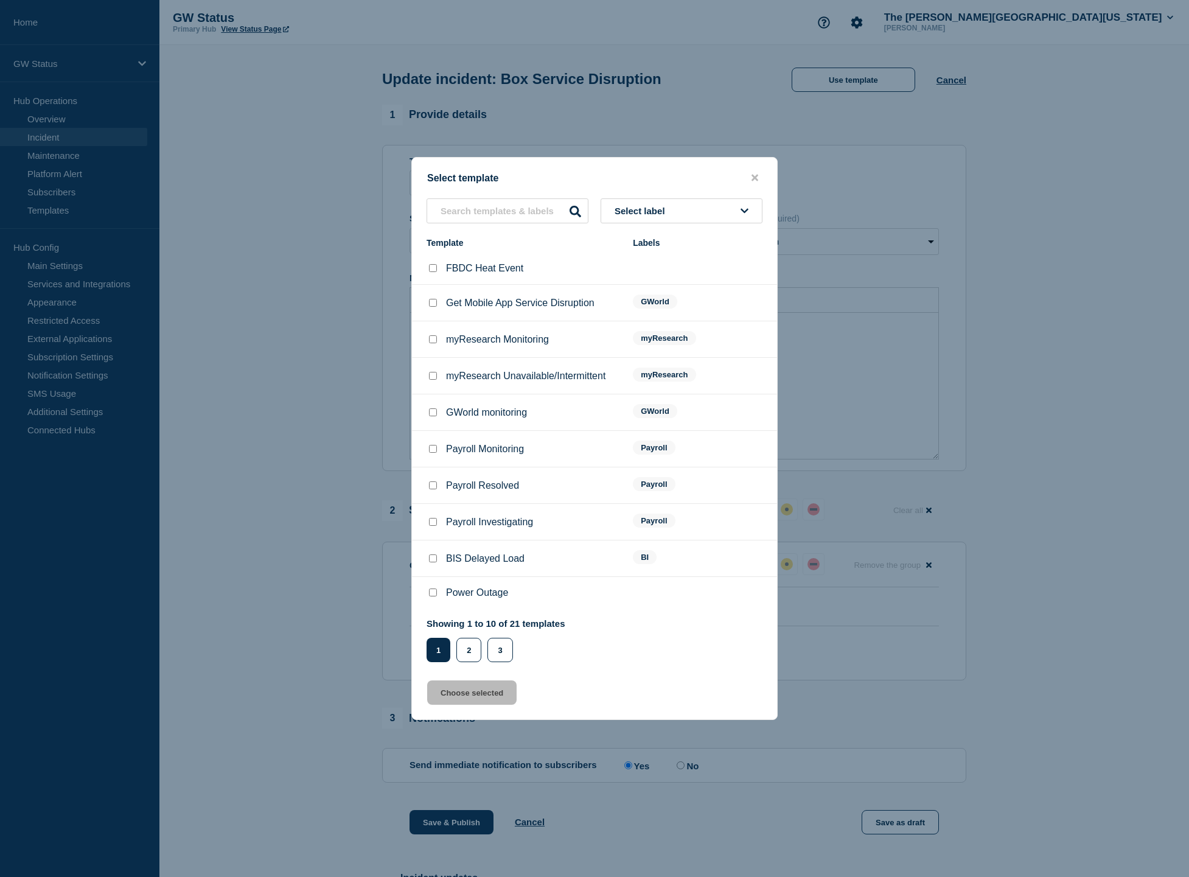
click at [686, 208] on button "Select label" at bounding box center [682, 210] width 162 height 25
click at [670, 280] on button "Generic" at bounding box center [682, 277] width 162 height 25
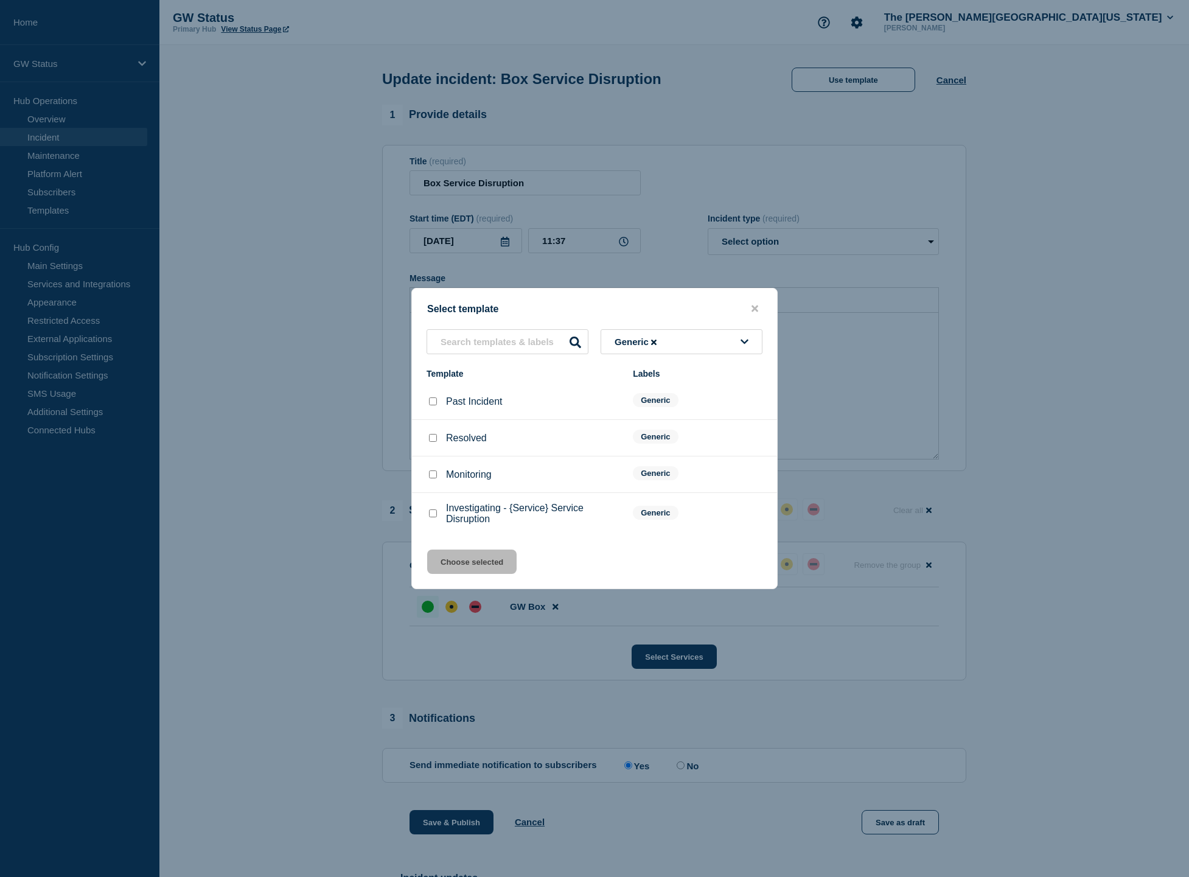
click at [430, 442] on input "Resolved checkbox" at bounding box center [433, 438] width 8 height 8
checkbox input "true"
click at [449, 572] on button "Choose selected" at bounding box center [471, 562] width 89 height 24
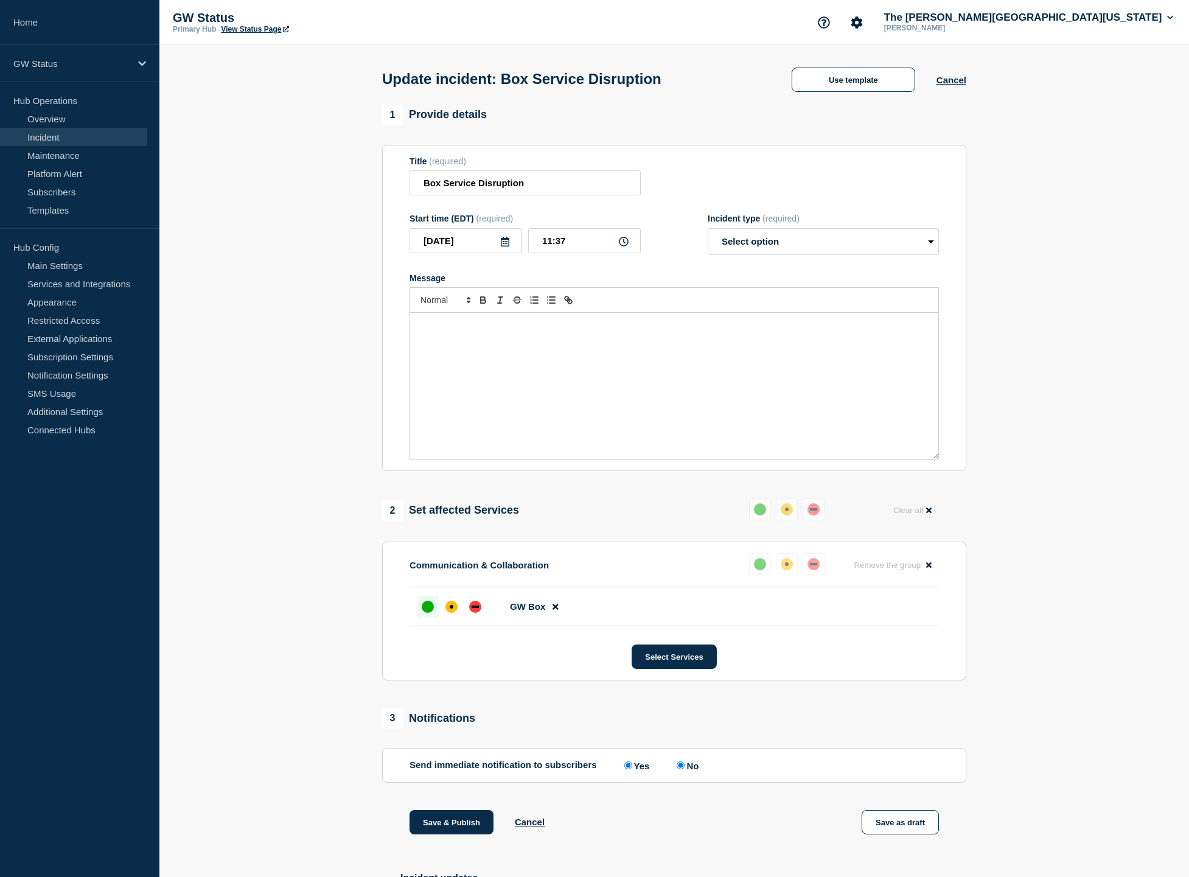
select select "resolved"
radio input "false"
radio input "true"
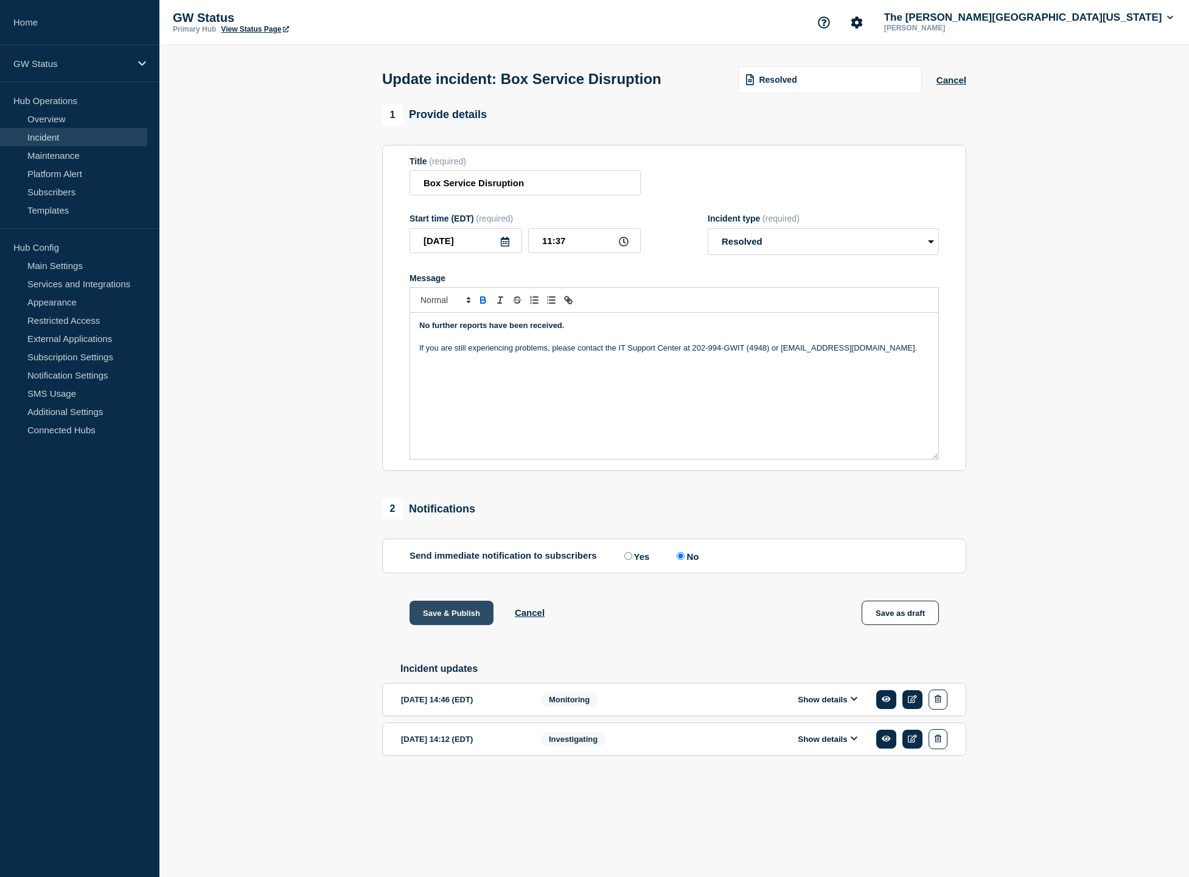
click at [452, 625] on button "Save & Publish" at bounding box center [452, 613] width 84 height 24
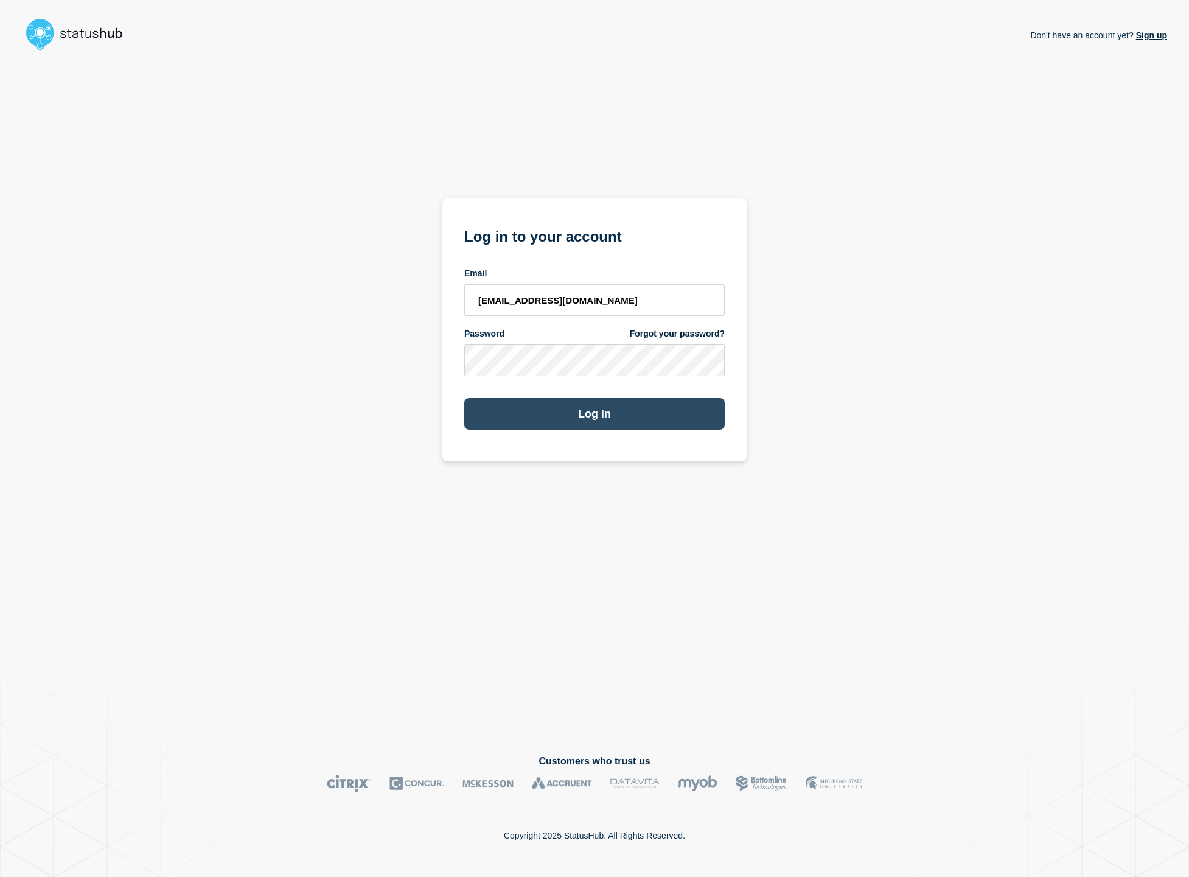
click at [595, 415] on button "Log in" at bounding box center [594, 414] width 260 height 32
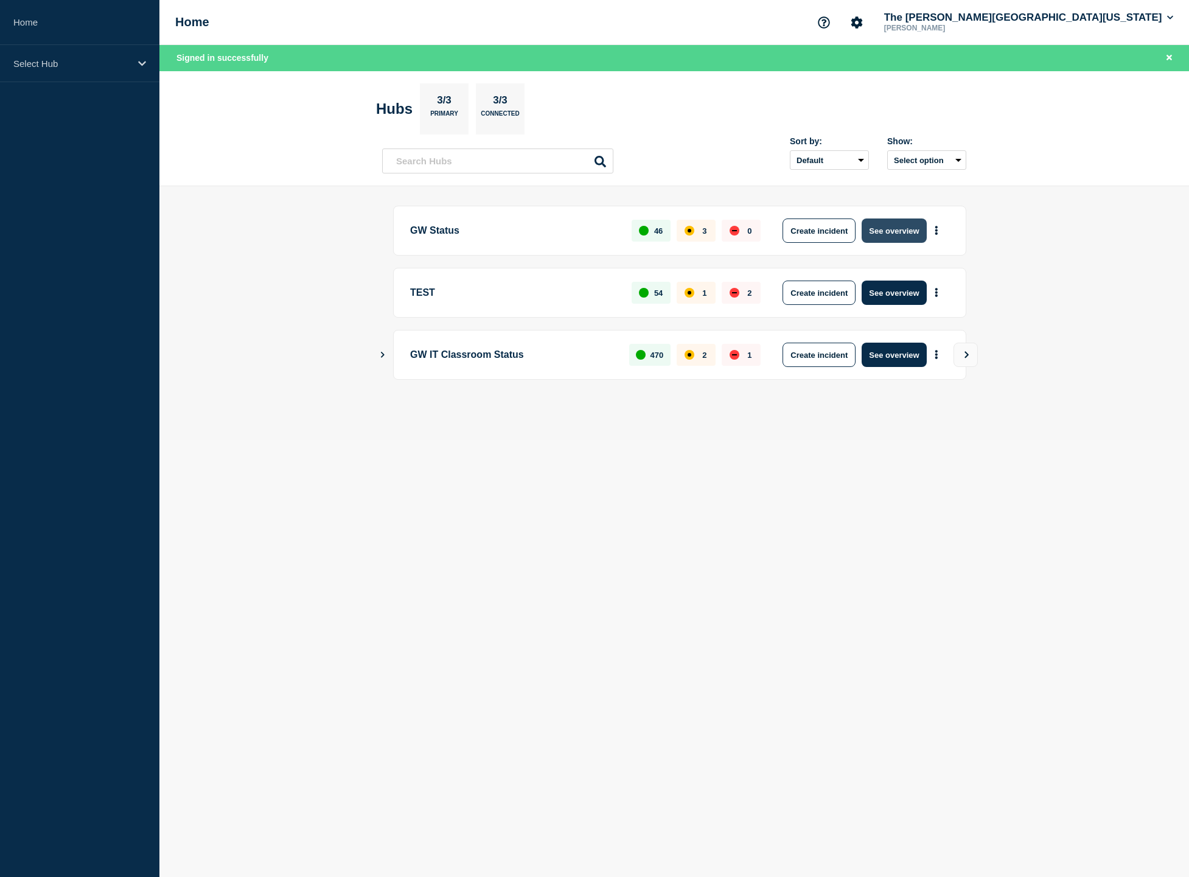
click at [895, 236] on button "See overview" at bounding box center [894, 230] width 65 height 24
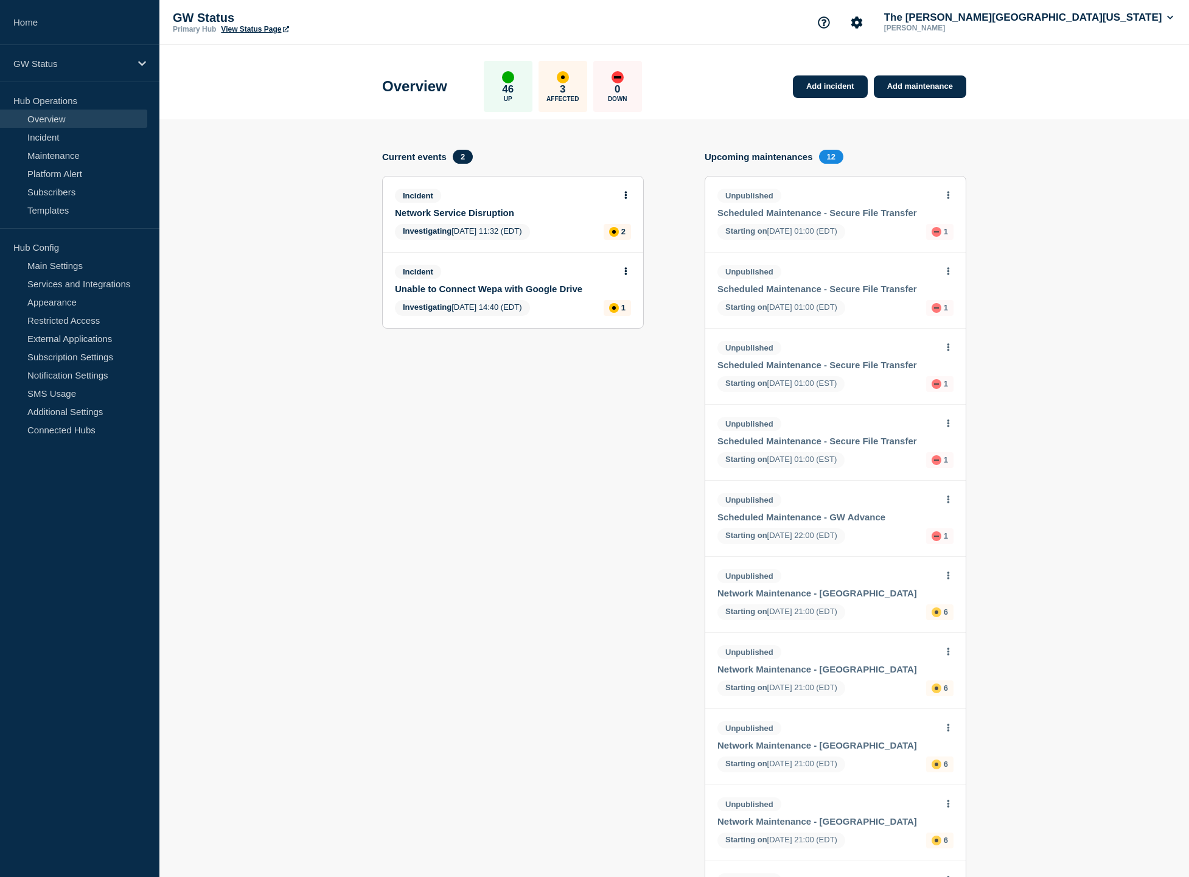
click at [480, 217] on link "Network Service Disruption" at bounding box center [505, 213] width 220 height 10
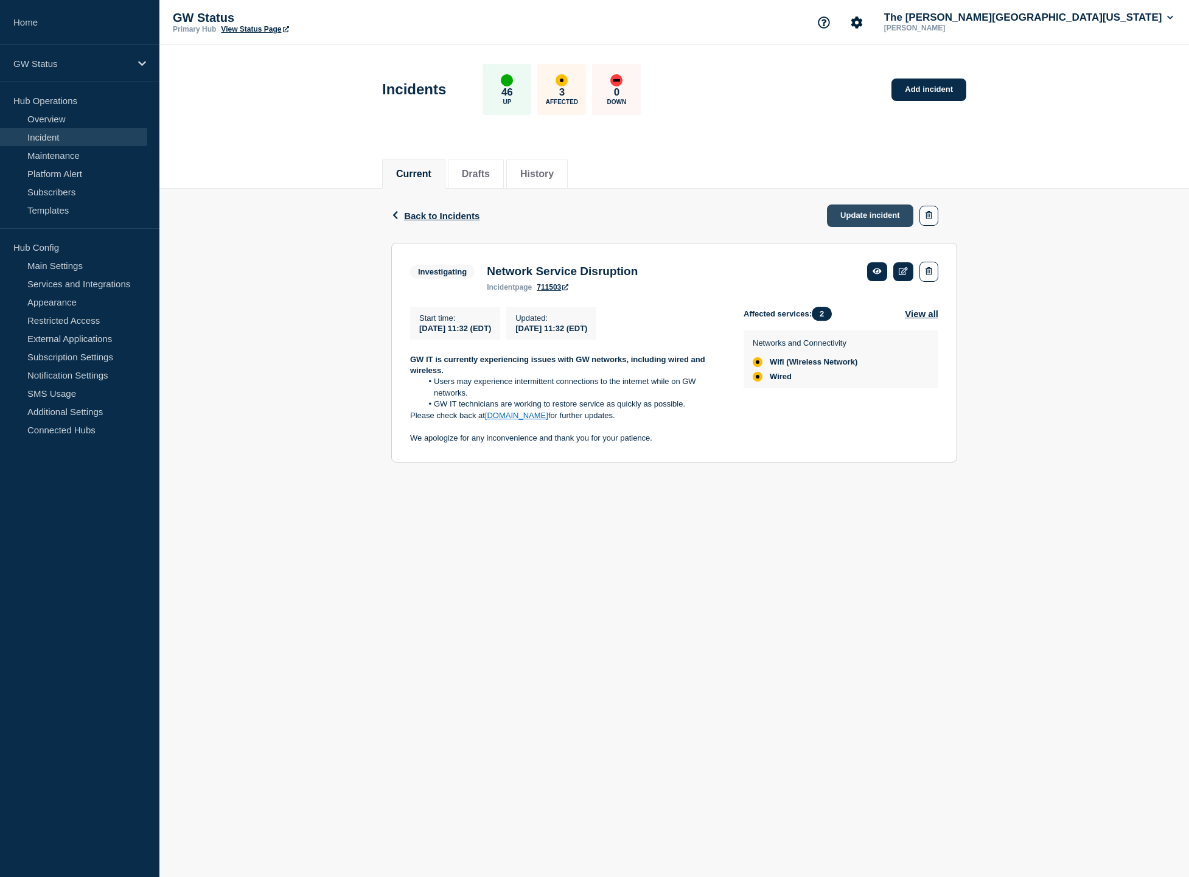
click at [864, 215] on link "Update incident" at bounding box center [870, 215] width 86 height 23
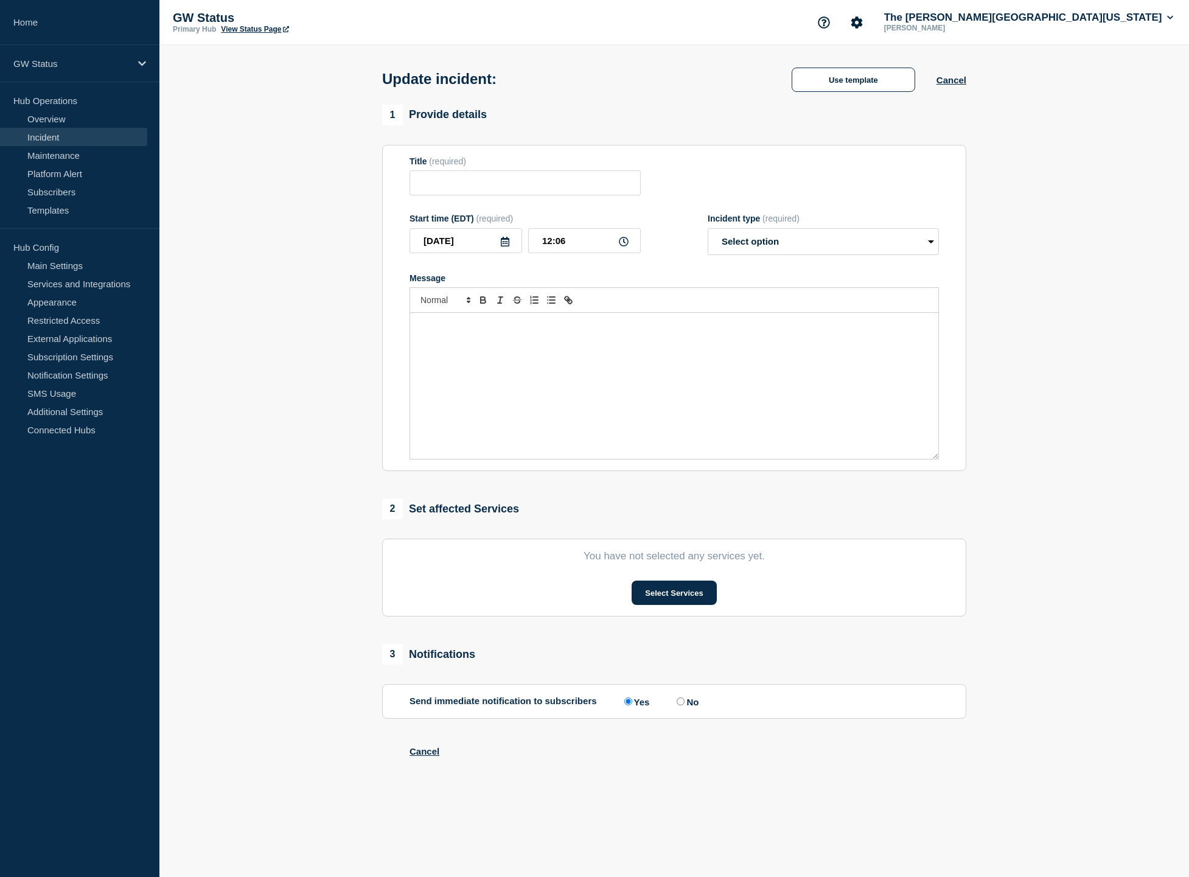
type input "Network Service Disruption"
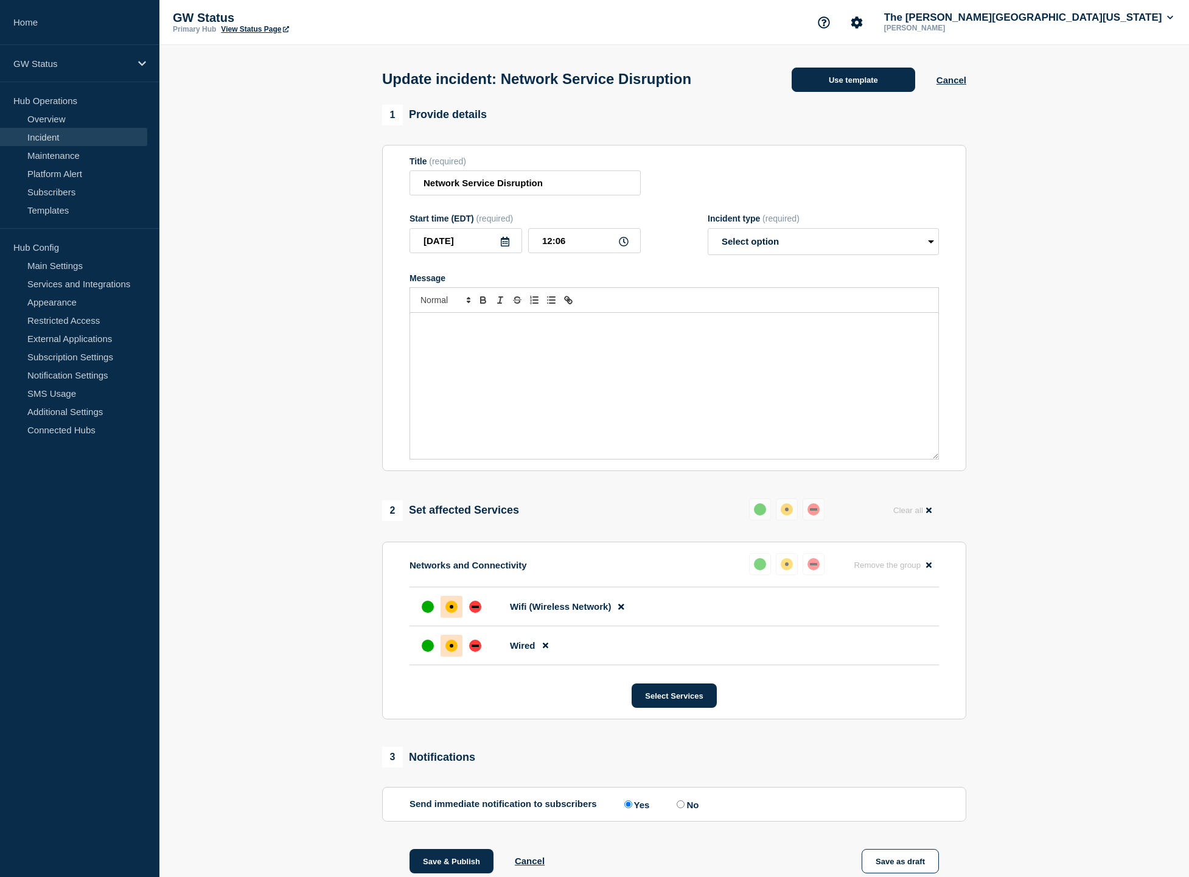
click at [882, 82] on button "Use template" at bounding box center [854, 80] width 124 height 24
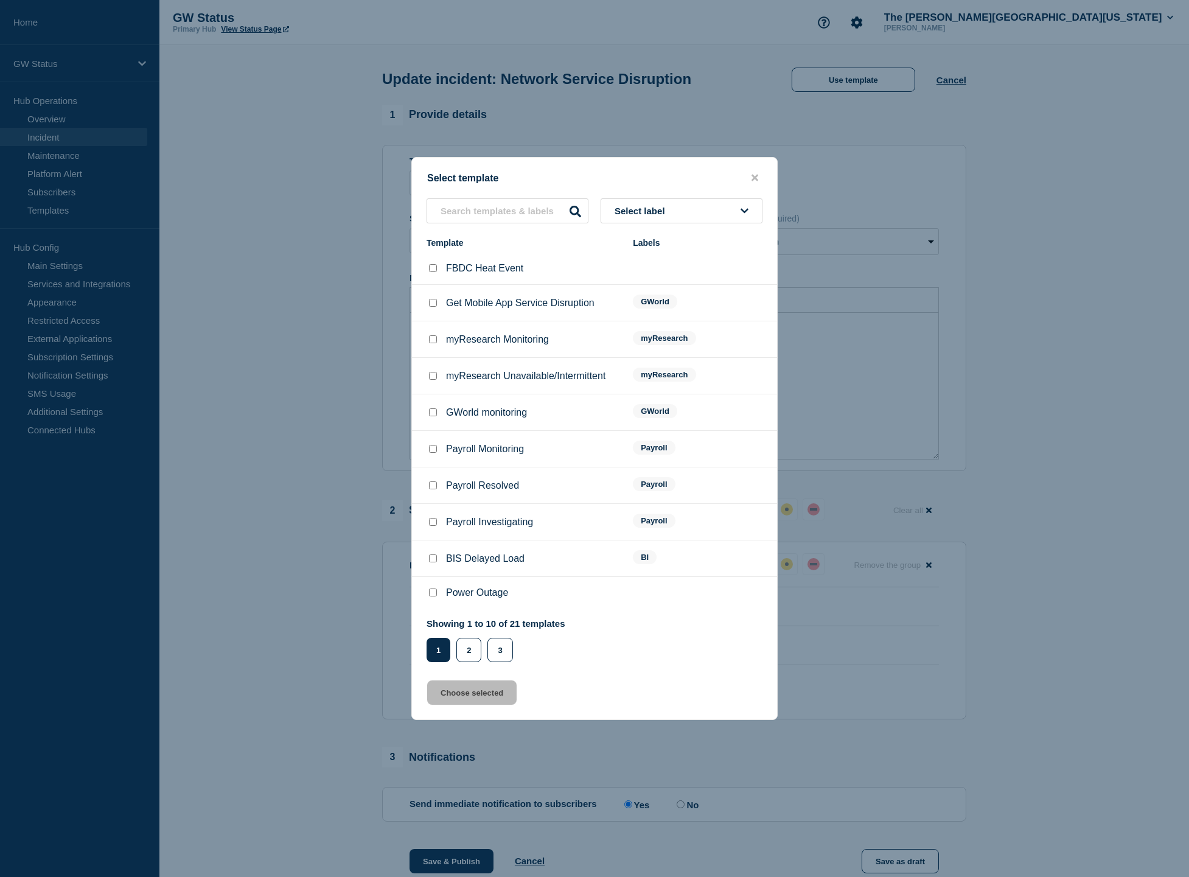
click at [678, 201] on button "Select label" at bounding box center [682, 210] width 162 height 25
click at [655, 265] on button "Generic" at bounding box center [682, 277] width 162 height 25
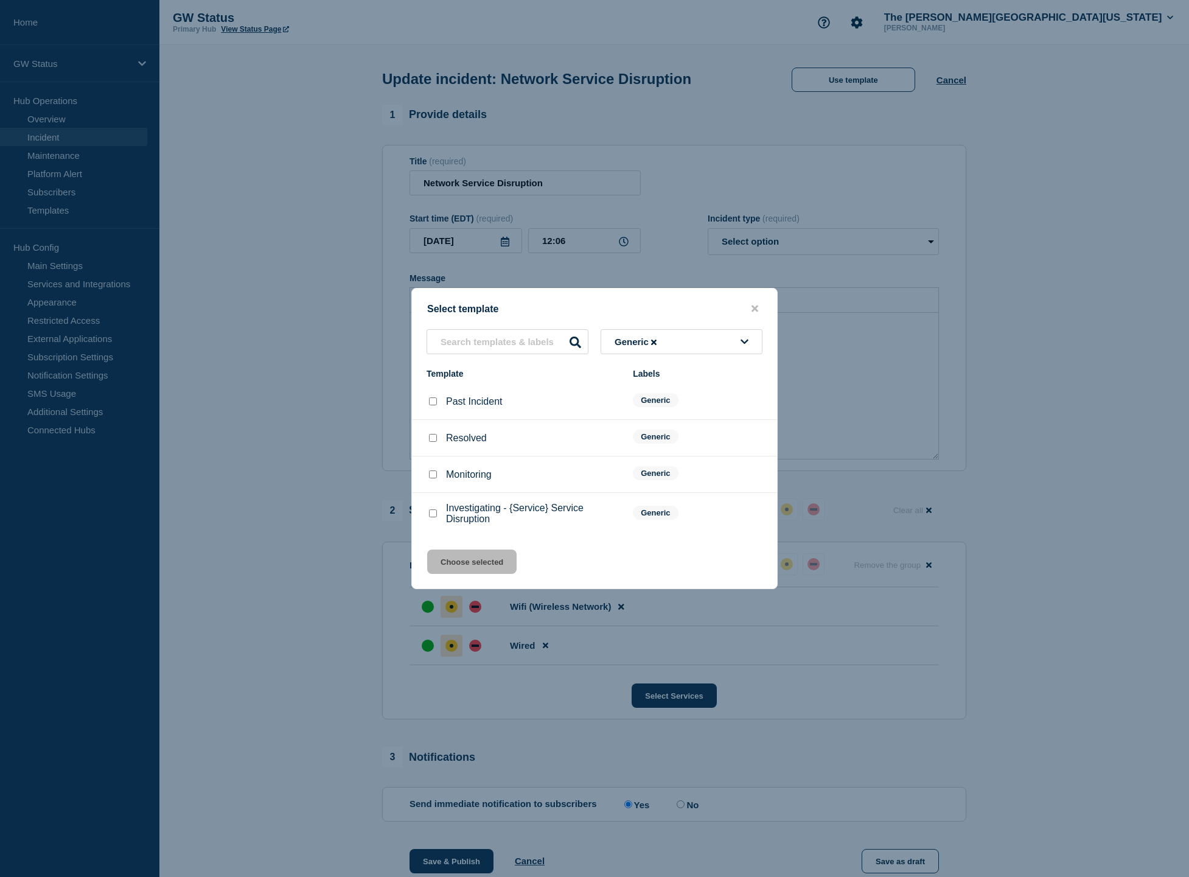
click at [431, 477] on input "Monitoring checkbox" at bounding box center [433, 474] width 8 height 8
checkbox input "true"
click at [483, 573] on button "Choose selected" at bounding box center [471, 562] width 89 height 24
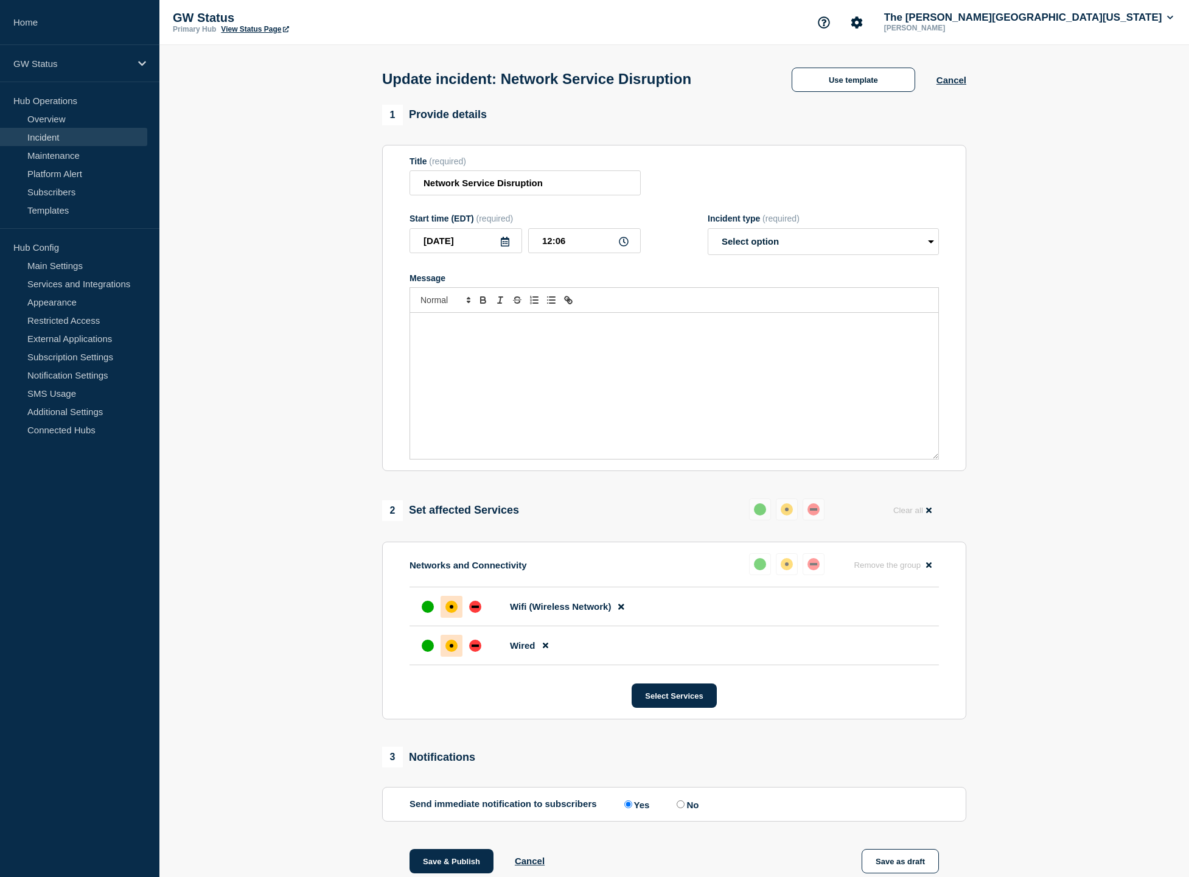
select select "monitoring"
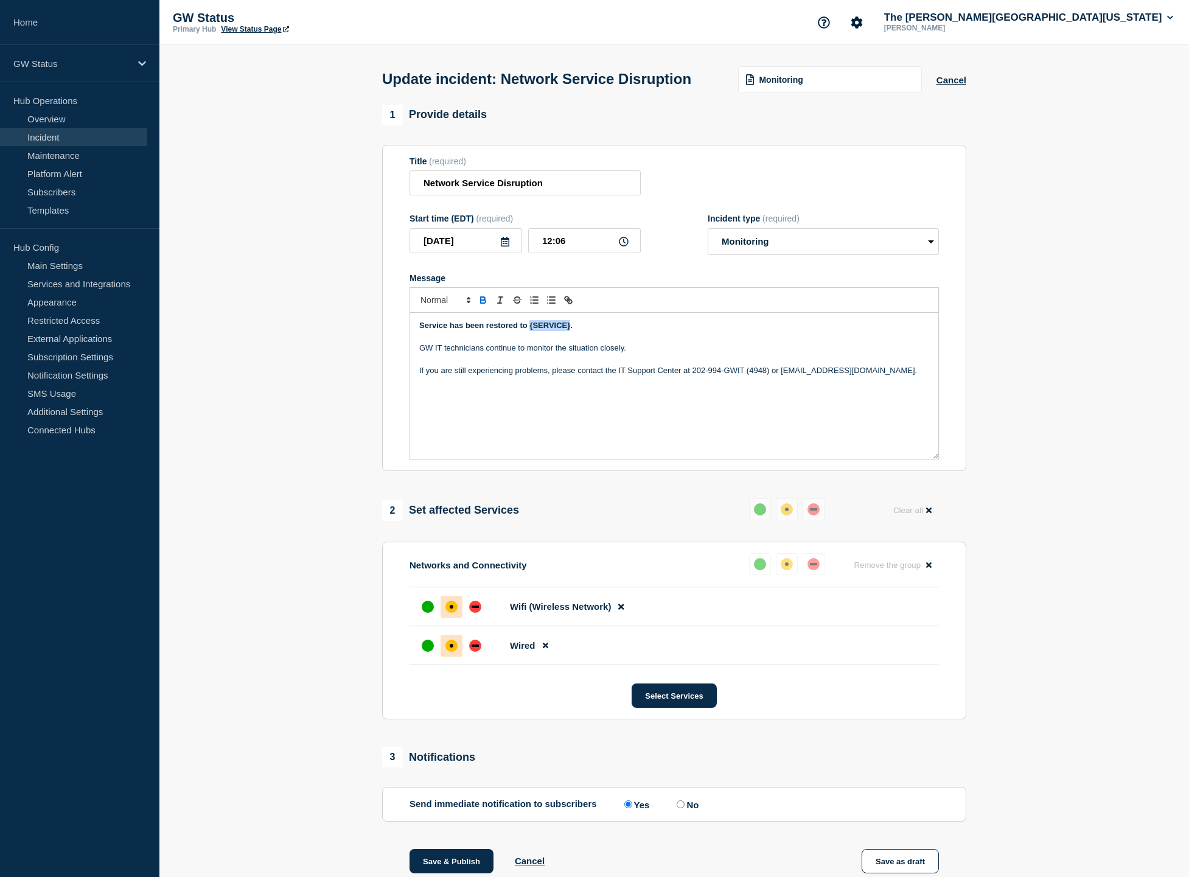
drag, startPoint x: 529, startPoint y: 336, endPoint x: 570, endPoint y: 339, distance: 40.3
click at [570, 330] on strong "Service has been restored to {SERVICE}." at bounding box center [495, 325] width 153 height 9
click at [427, 613] on div "up" at bounding box center [428, 607] width 12 height 12
click at [431, 657] on div at bounding box center [428, 646] width 22 height 22
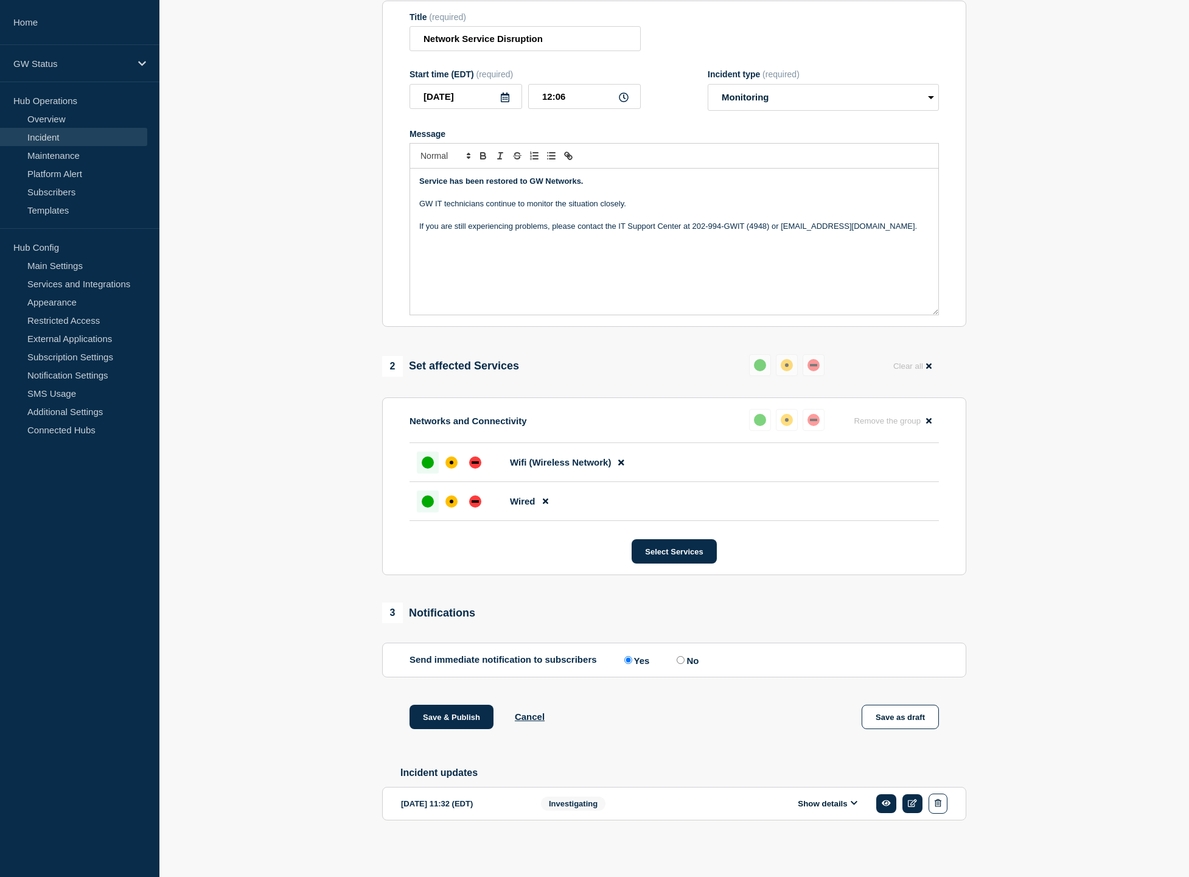
scroll to position [159, 0]
click at [421, 461] on div at bounding box center [428, 463] width 22 height 22
click at [424, 503] on div at bounding box center [428, 501] width 22 height 22
click at [477, 715] on button "Save & Publish" at bounding box center [452, 717] width 84 height 24
